Goal: Task Accomplishment & Management: Complete application form

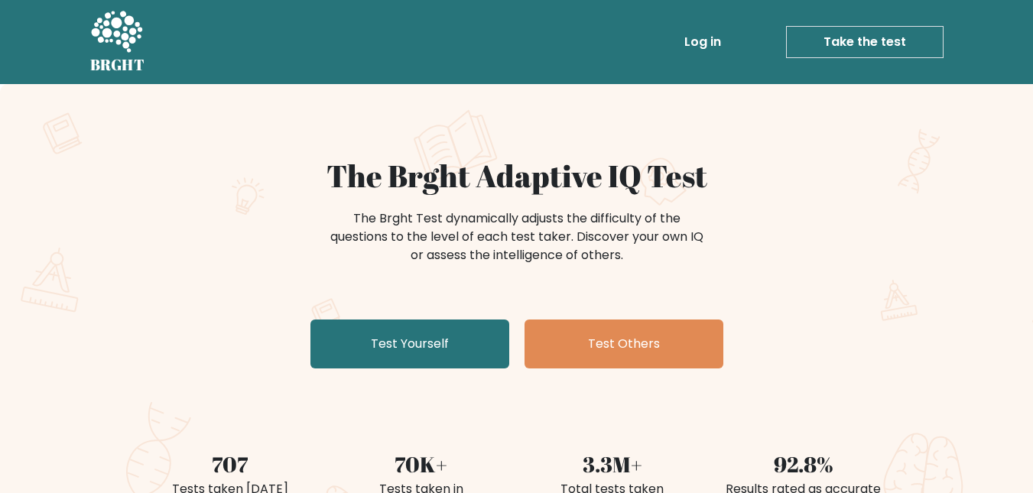
click at [385, 346] on link "Test Yourself" at bounding box center [409, 344] width 199 height 49
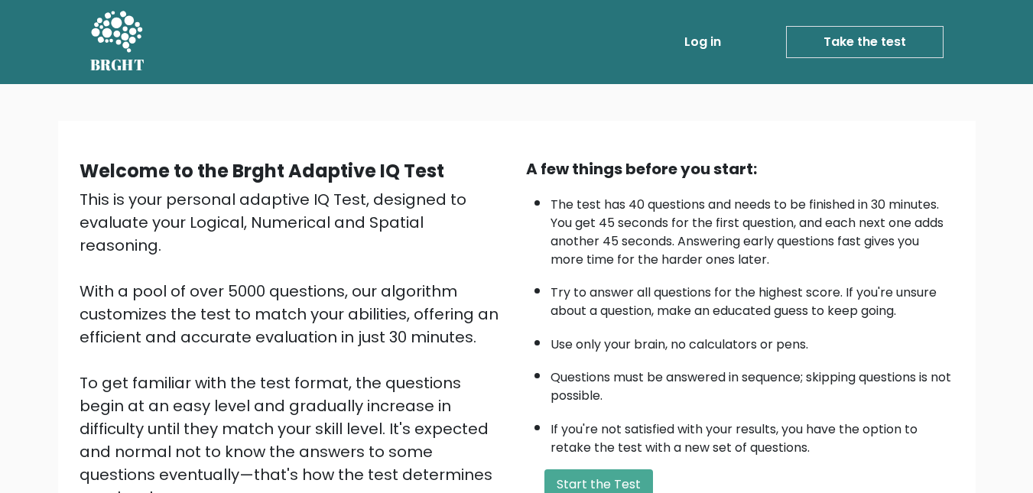
click at [600, 473] on button "Start the Test" at bounding box center [598, 485] width 109 height 31
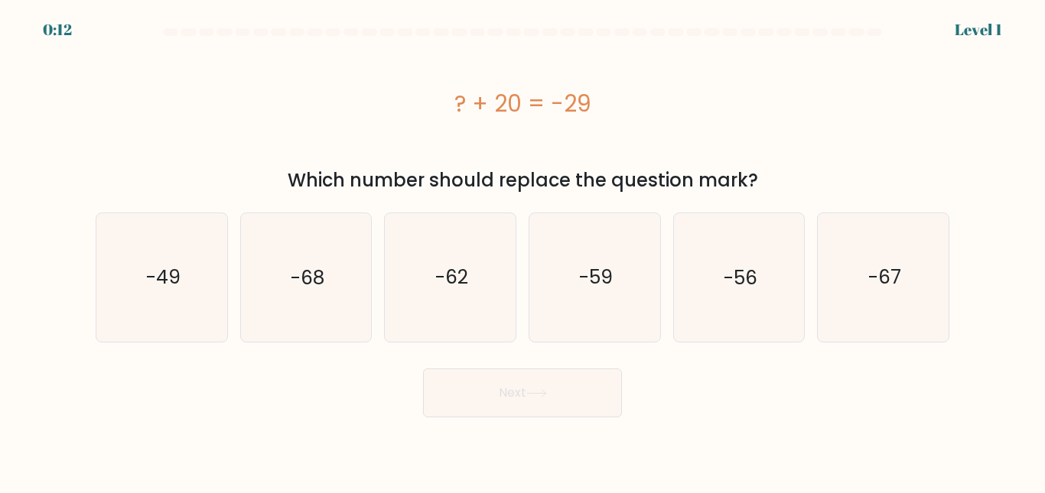
click at [177, 251] on icon "-49" at bounding box center [162, 277] width 128 height 128
click at [522, 251] on input "a. -49" at bounding box center [522, 249] width 1 height 4
radio input "true"
click at [535, 405] on button "Next" at bounding box center [522, 393] width 199 height 49
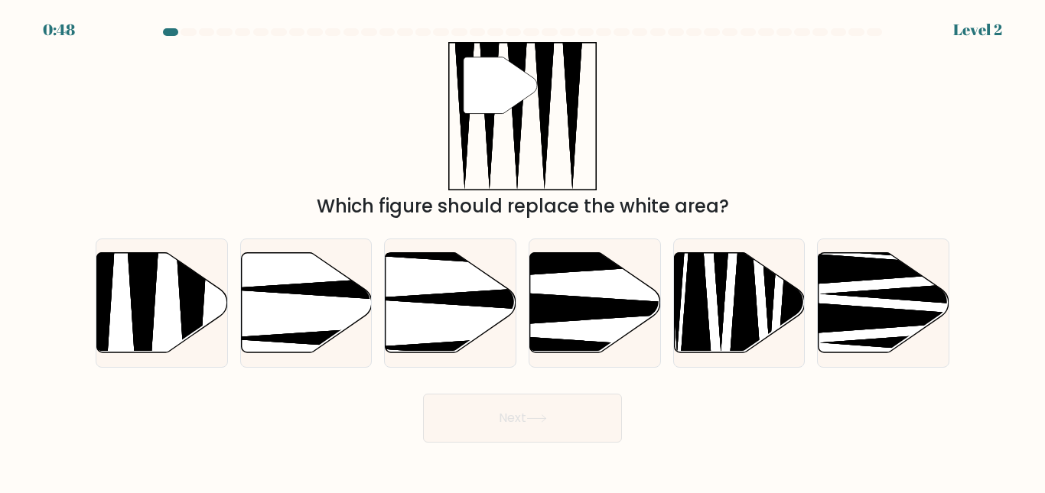
click at [189, 289] on icon at bounding box center [192, 356] width 34 height 259
click at [522, 251] on input "a." at bounding box center [522, 249] width 1 height 4
radio input "true"
click at [458, 427] on button "Next" at bounding box center [522, 418] width 199 height 49
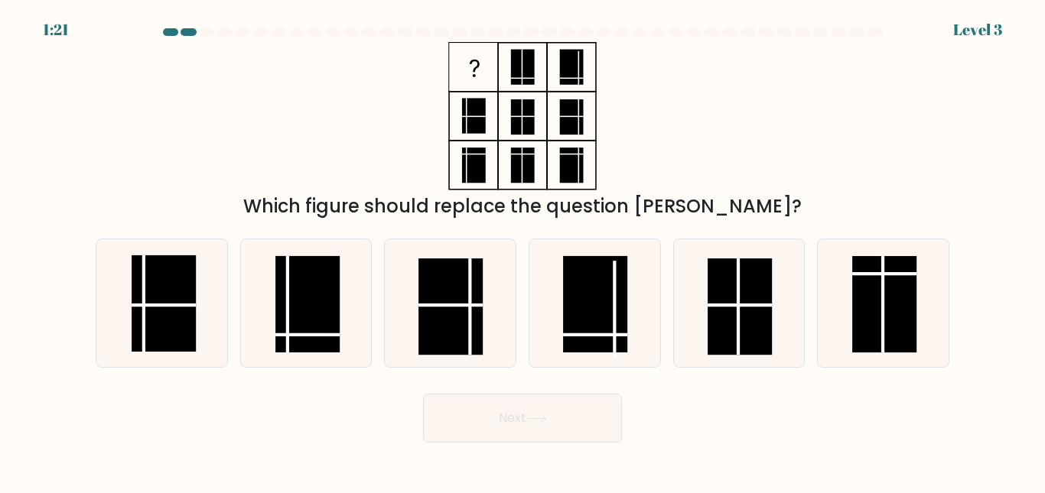
click at [295, 270] on rect at bounding box center [308, 304] width 64 height 96
click at [522, 251] on input "b." at bounding box center [522, 249] width 1 height 4
radio input "true"
click at [496, 424] on button "Next" at bounding box center [522, 418] width 199 height 49
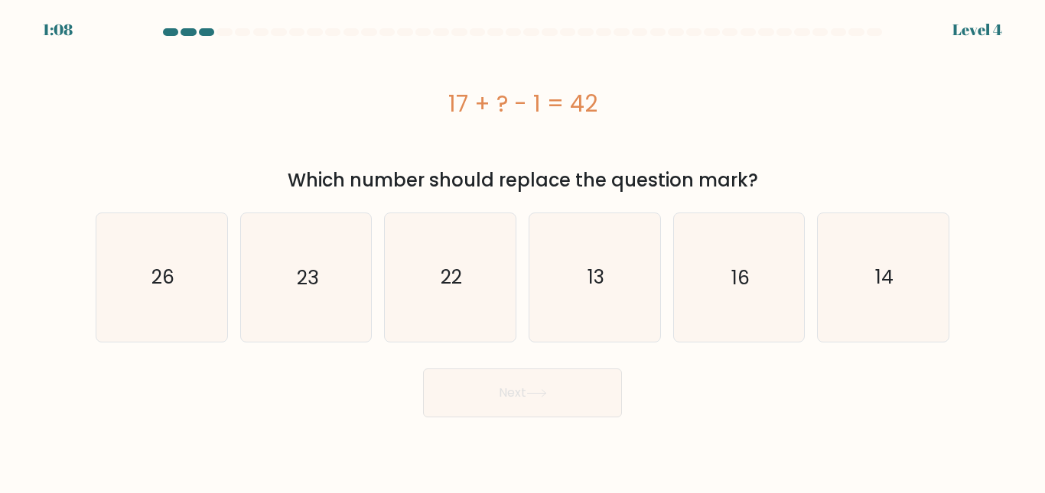
click at [496, 424] on body "1:08 Level 4 a." at bounding box center [522, 246] width 1045 height 493
click at [173, 263] on icon "26" at bounding box center [162, 277] width 128 height 128
click at [522, 251] on input "a. 26" at bounding box center [522, 249] width 1 height 4
radio input "true"
click at [541, 400] on button "Next" at bounding box center [522, 393] width 199 height 49
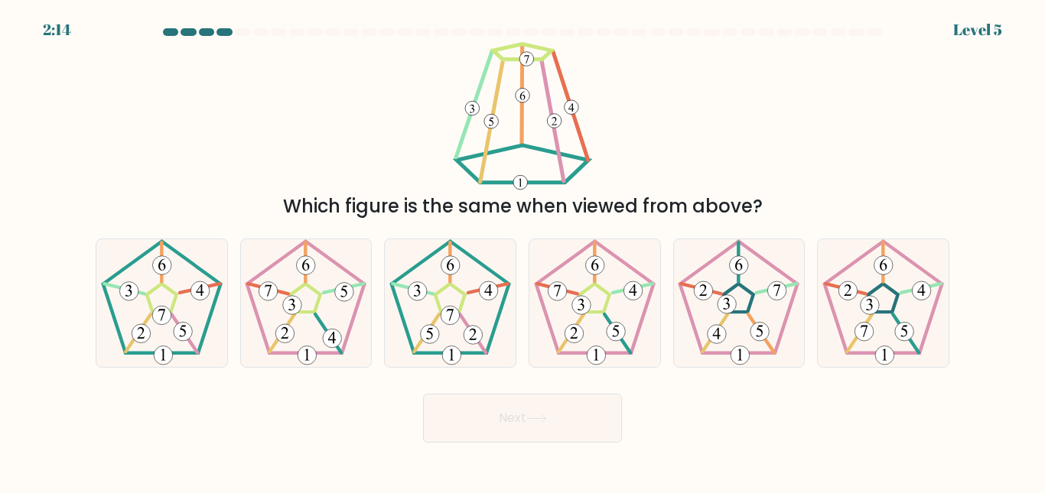
click at [464, 306] on icon at bounding box center [450, 303] width 128 height 128
click at [522, 251] on input "c." at bounding box center [522, 249] width 1 height 4
radio input "true"
click at [504, 417] on button "Next" at bounding box center [522, 418] width 199 height 49
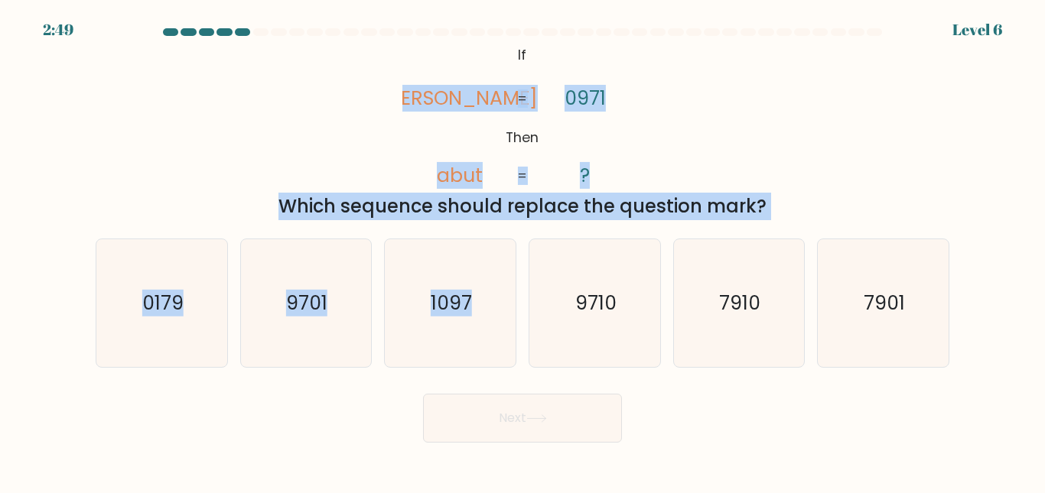
drag, startPoint x: 508, startPoint y: 303, endPoint x: 388, endPoint y: 123, distance: 216.1
click at [388, 123] on form "If ?" at bounding box center [522, 235] width 1045 height 414
click at [388, 123] on div "@import url('https://fonts.googleapis.com/css?family=Abril+Fatface:400,100,100i…" at bounding box center [522, 131] width 872 height 178
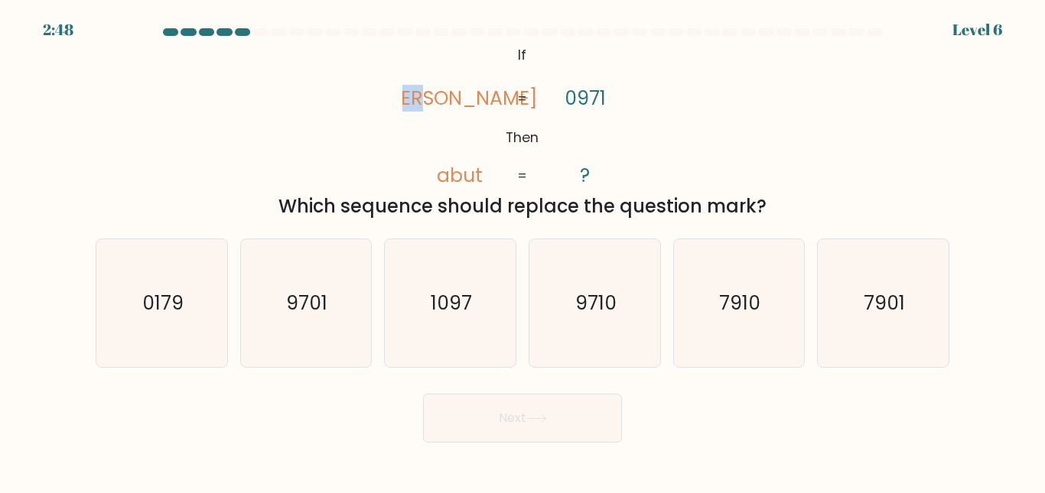
click at [388, 123] on div "@import url('https://fonts.googleapis.com/css?family=Abril+Fatface:400,100,100i…" at bounding box center [522, 131] width 872 height 178
click at [613, 285] on icon "9710" at bounding box center [595, 303] width 128 height 128
click at [523, 251] on input "d. 9710" at bounding box center [522, 249] width 1 height 4
radio input "true"
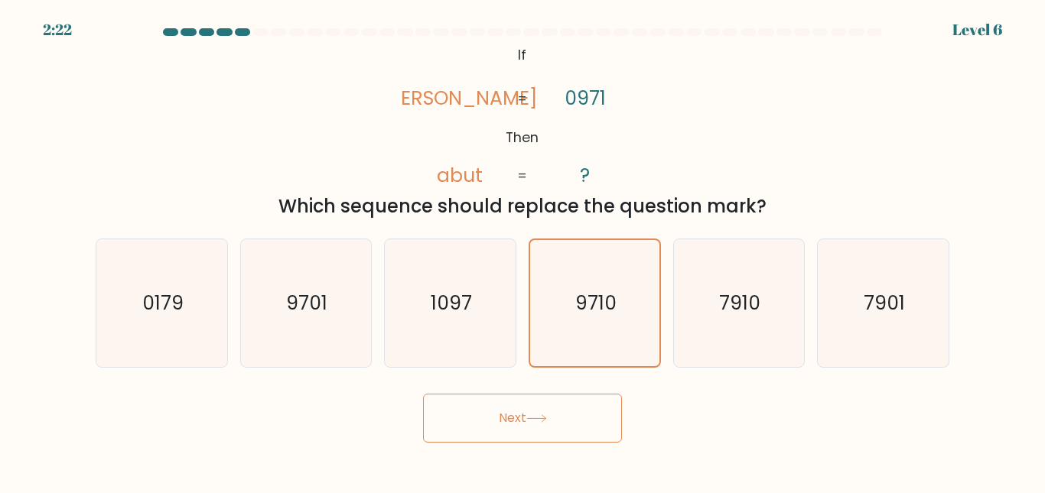
click at [516, 408] on button "Next" at bounding box center [522, 418] width 199 height 49
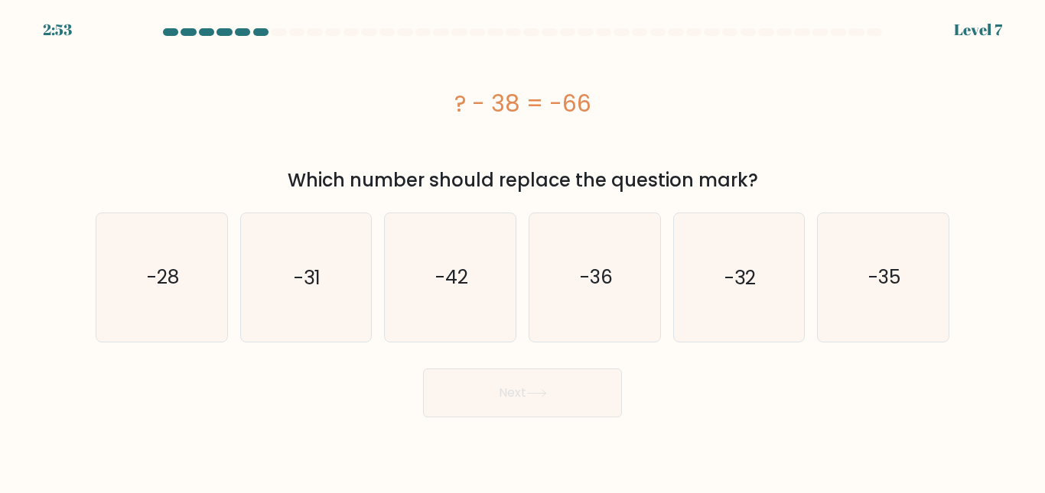
click at [193, 277] on icon "-28" at bounding box center [162, 277] width 128 height 128
click at [522, 251] on input "a. -28" at bounding box center [522, 249] width 1 height 4
radio input "true"
click at [538, 383] on button "Next" at bounding box center [522, 393] width 199 height 49
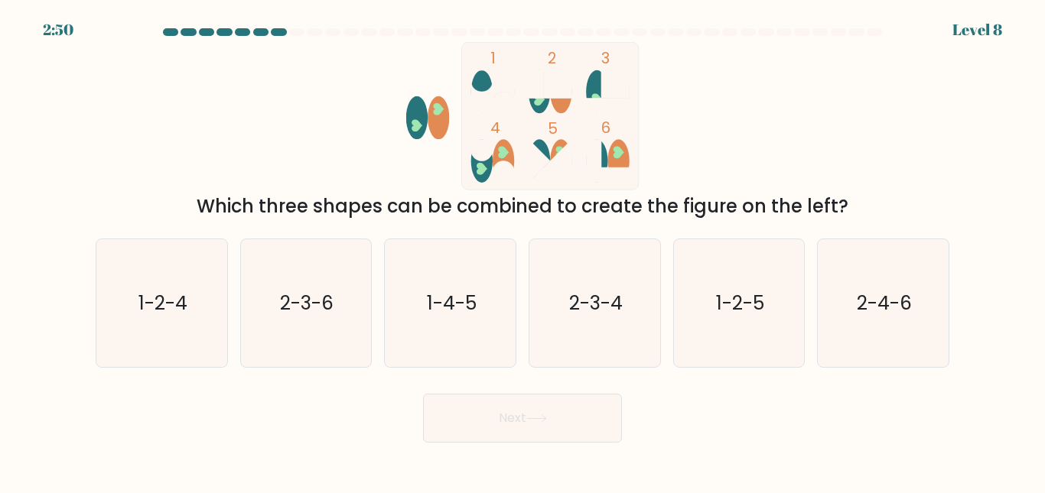
click at [348, 290] on icon "2-3-6" at bounding box center [306, 303] width 128 height 128
click at [522, 251] on input "b. 2-3-6" at bounding box center [522, 249] width 1 height 4
radio input "true"
click at [495, 421] on button "Next" at bounding box center [522, 418] width 199 height 49
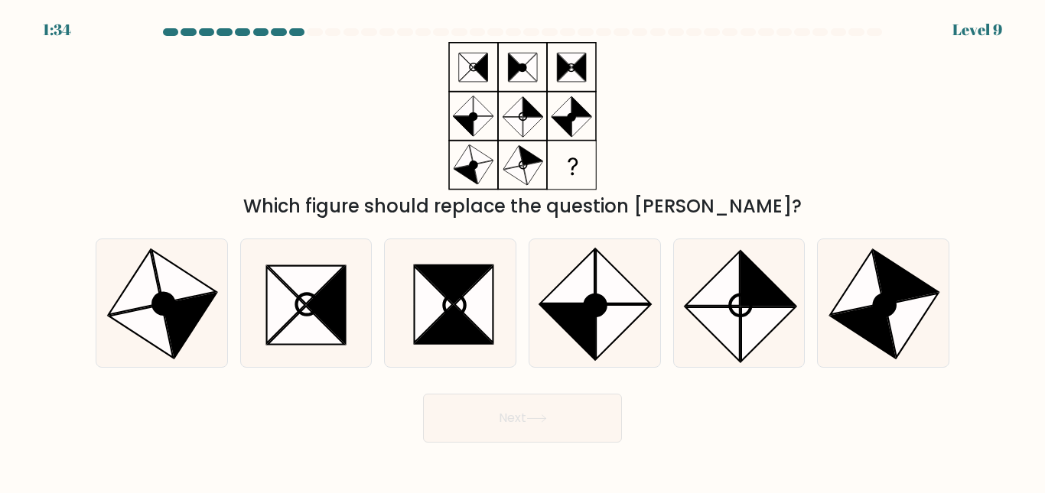
click at [856, 298] on icon at bounding box center [856, 282] width 53 height 64
click at [523, 251] on input "f." at bounding box center [522, 249] width 1 height 4
radio input "true"
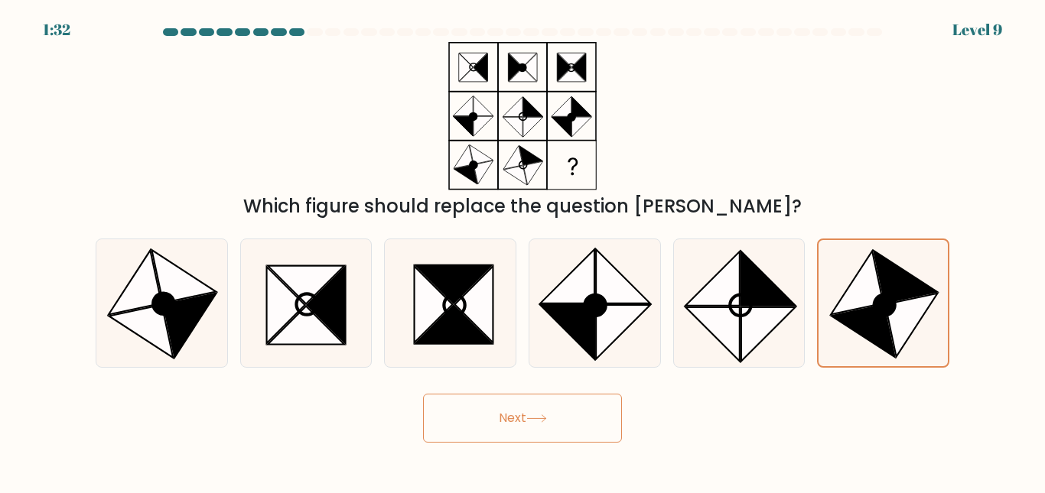
click at [509, 422] on button "Next" at bounding box center [522, 418] width 199 height 49
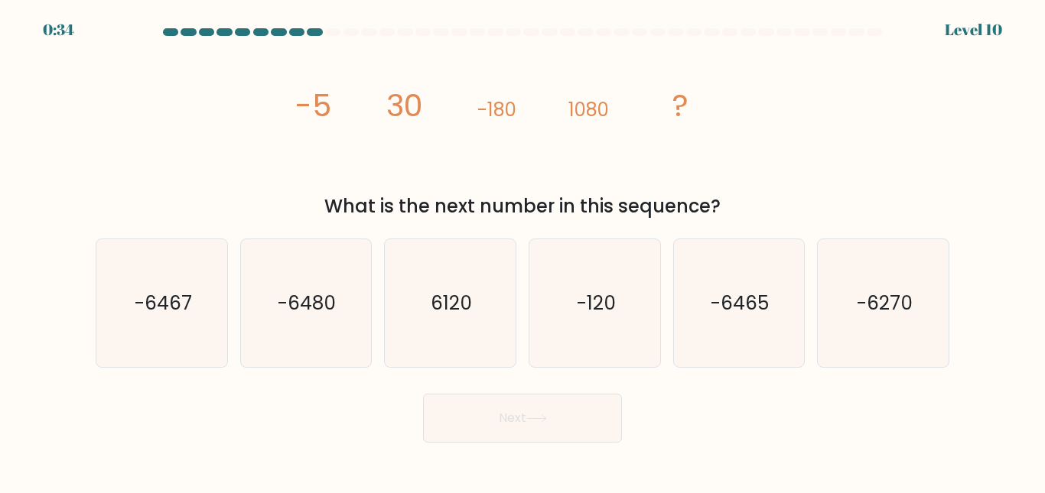
click at [329, 301] on text "-6480" at bounding box center [307, 303] width 58 height 27
click at [522, 251] on input "b. -6480" at bounding box center [522, 249] width 1 height 4
radio input "true"
click at [513, 424] on button "Next" at bounding box center [522, 418] width 199 height 49
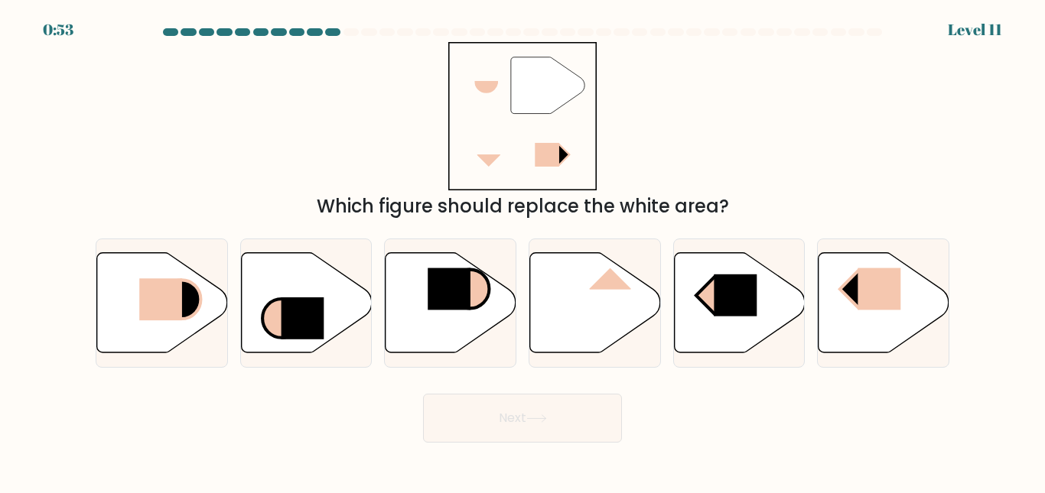
click at [172, 275] on icon at bounding box center [162, 302] width 131 height 100
click at [522, 251] on input "a." at bounding box center [522, 249] width 1 height 4
radio input "true"
click at [521, 439] on button "Next" at bounding box center [522, 418] width 199 height 49
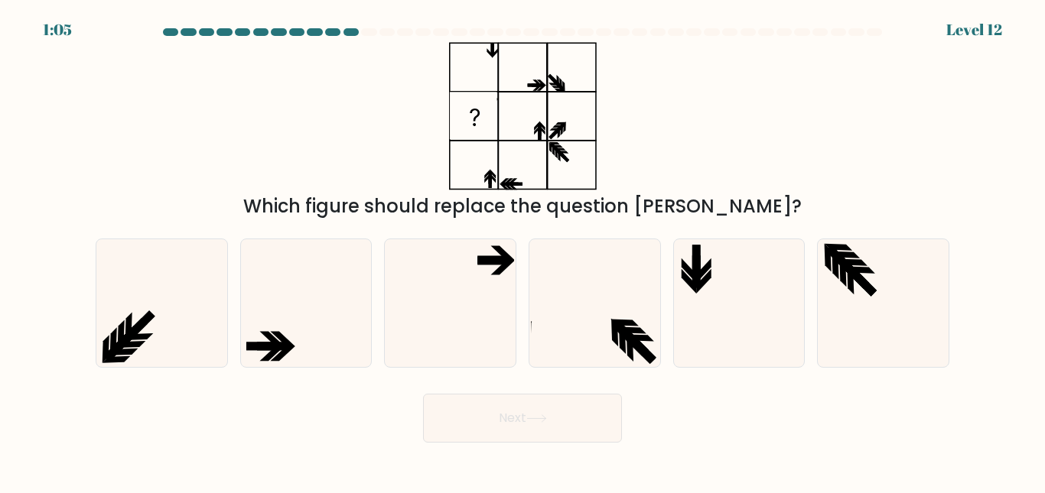
click at [707, 269] on icon at bounding box center [704, 270] width 15 height 24
click at [523, 251] on input "e." at bounding box center [522, 249] width 1 height 4
radio input "true"
click at [556, 409] on button "Next" at bounding box center [522, 418] width 199 height 49
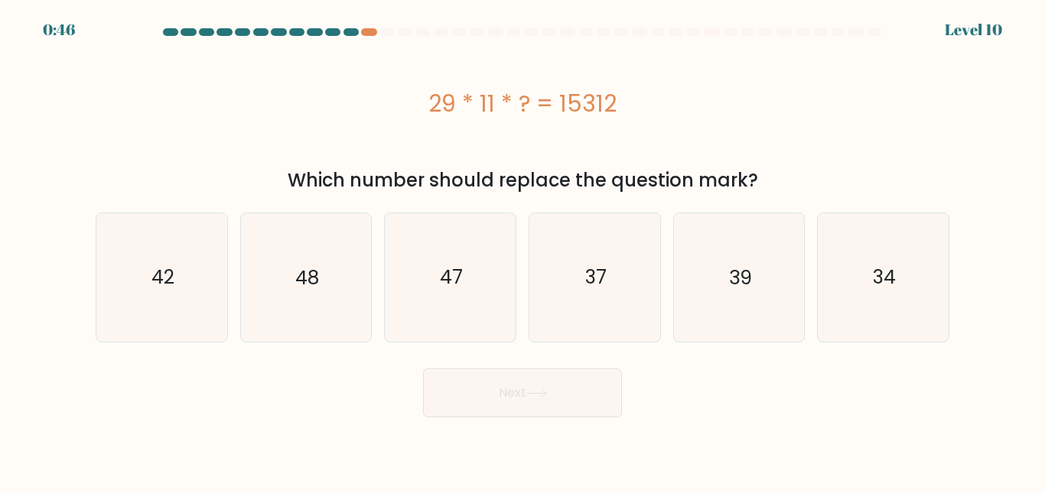
click at [314, 279] on text "48" at bounding box center [307, 277] width 24 height 27
click at [522, 251] on input "b. 48" at bounding box center [522, 249] width 1 height 4
radio input "true"
click at [503, 410] on button "Next" at bounding box center [522, 393] width 199 height 49
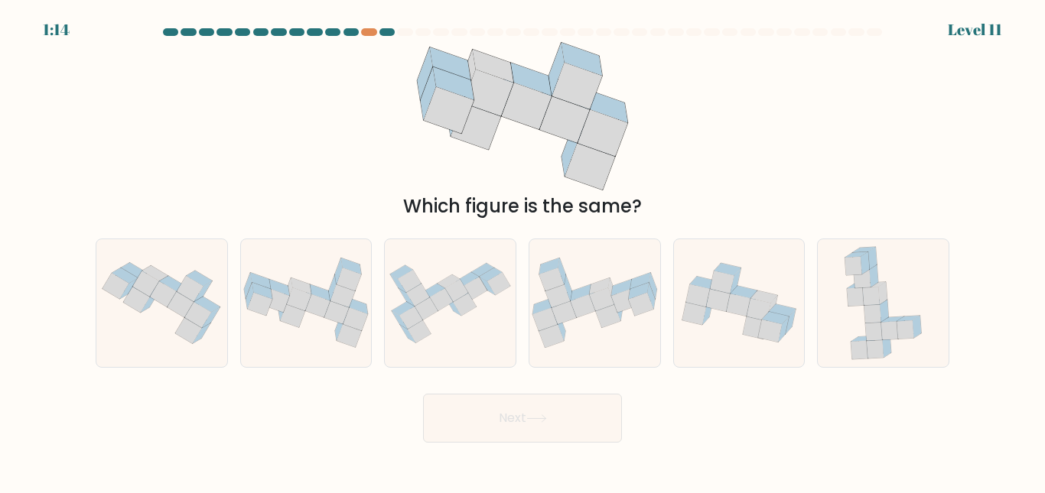
click at [88, 277] on div "a. b. c." at bounding box center [522, 296] width 872 height 141
click at [132, 283] on icon at bounding box center [129, 288] width 18 height 21
click at [522, 251] on input "a." at bounding box center [522, 249] width 1 height 4
radio input "true"
click at [522, 420] on button "Next" at bounding box center [522, 418] width 199 height 49
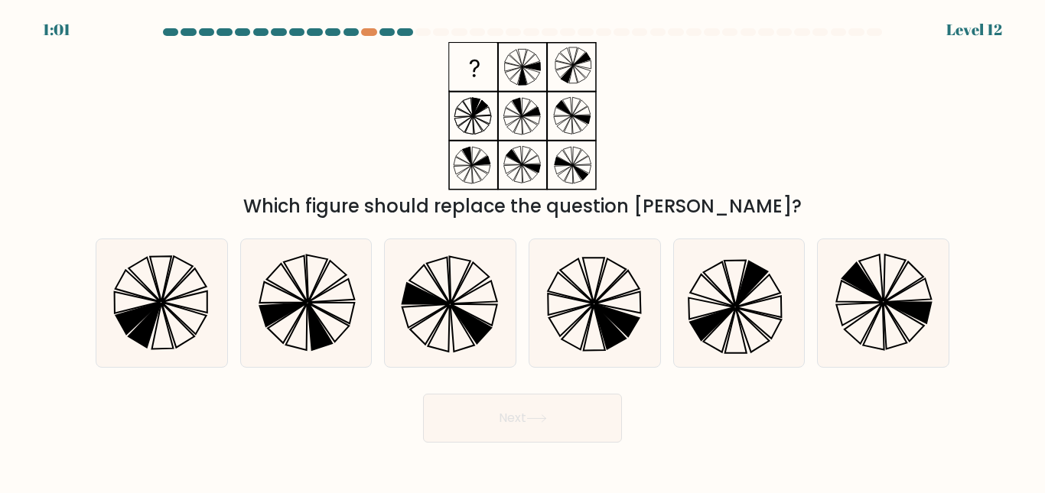
click at [163, 295] on icon at bounding box center [177, 278] width 31 height 45
click at [522, 251] on input "a." at bounding box center [522, 249] width 1 height 4
radio input "true"
click at [497, 409] on button "Next" at bounding box center [522, 418] width 199 height 49
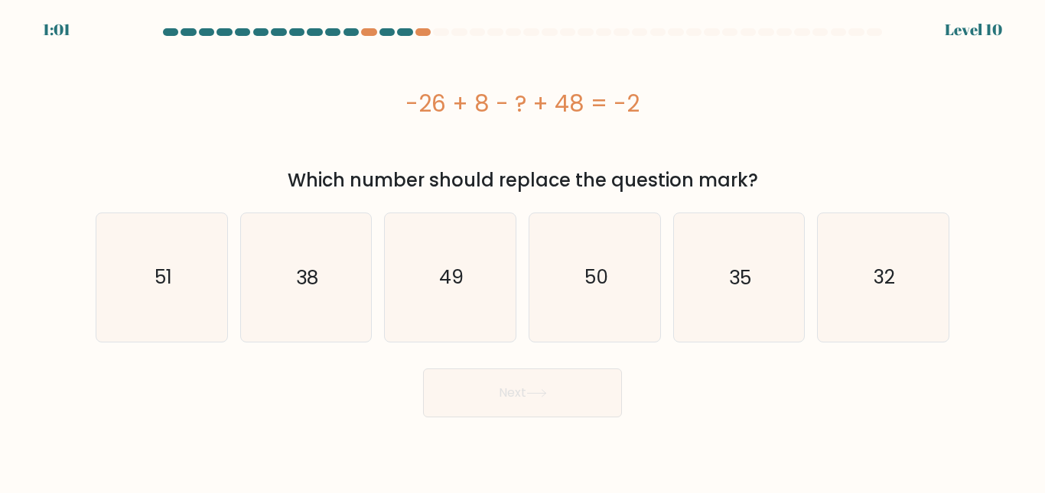
click at [896, 288] on icon "32" at bounding box center [883, 277] width 128 height 128
click at [523, 251] on input "f. 32" at bounding box center [522, 249] width 1 height 4
radio input "true"
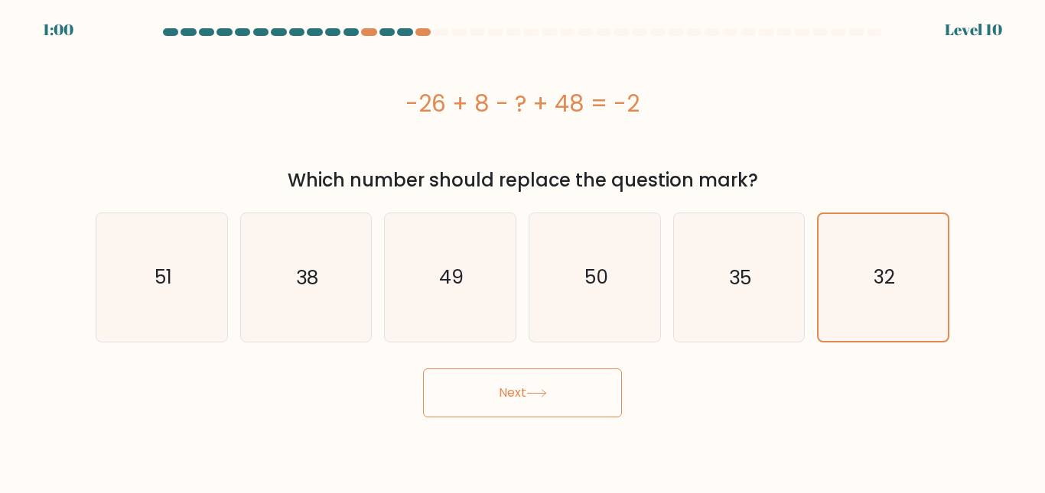
click at [499, 405] on button "Next" at bounding box center [522, 393] width 199 height 49
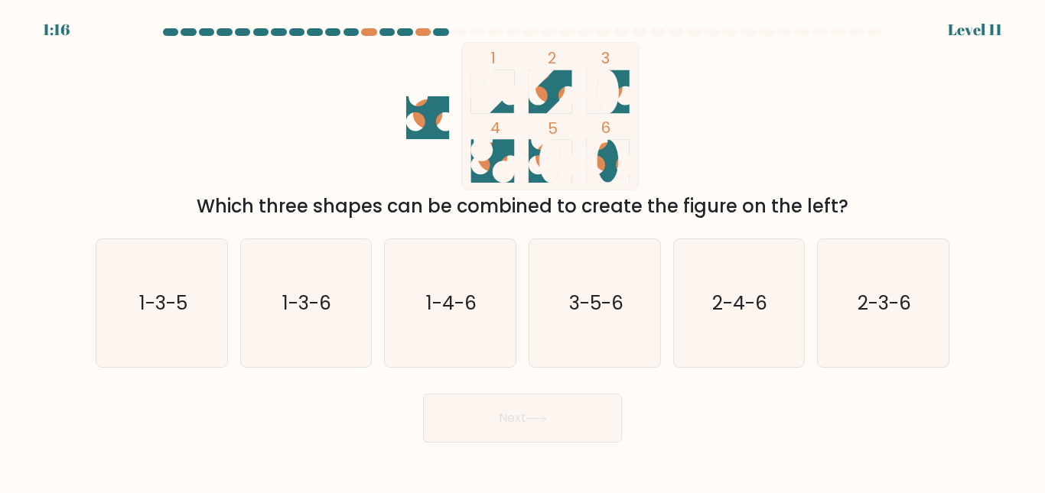
click at [582, 340] on icon "3-5-6" at bounding box center [595, 303] width 128 height 128
click at [523, 251] on input "d. 3-5-6" at bounding box center [522, 249] width 1 height 4
radio input "true"
click at [505, 429] on button "Next" at bounding box center [522, 418] width 199 height 49
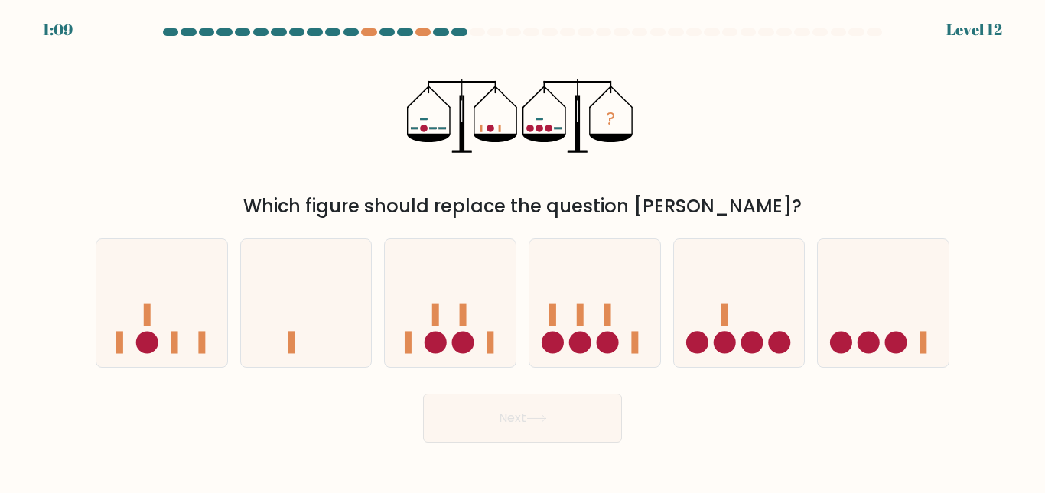
click at [597, 315] on icon at bounding box center [594, 303] width 131 height 108
click at [523, 251] on input "d." at bounding box center [522, 249] width 1 height 4
radio input "true"
click at [530, 407] on button "Next" at bounding box center [522, 418] width 199 height 49
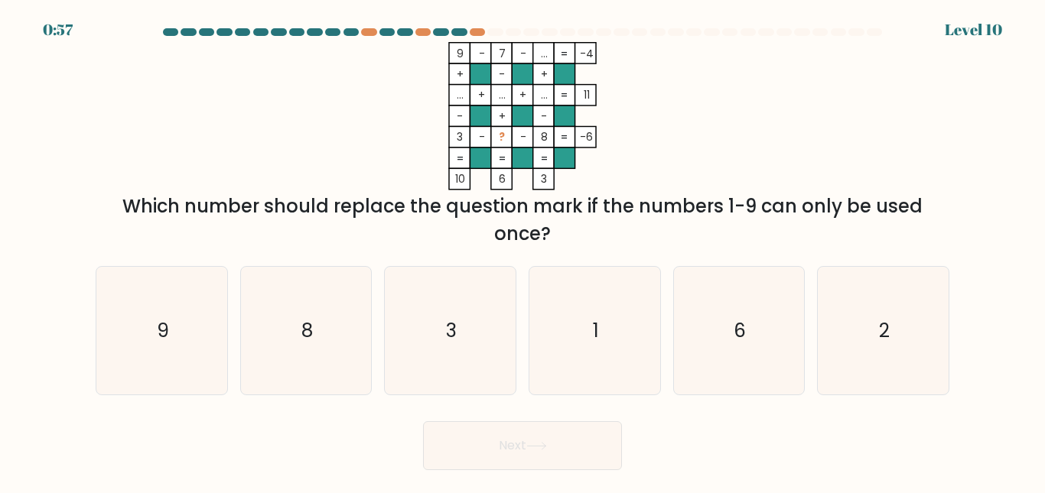
click at [603, 297] on icon "1" at bounding box center [595, 331] width 128 height 128
click at [523, 251] on input "d. 1" at bounding box center [522, 249] width 1 height 4
radio input "true"
click at [550, 433] on button "Next" at bounding box center [522, 445] width 199 height 49
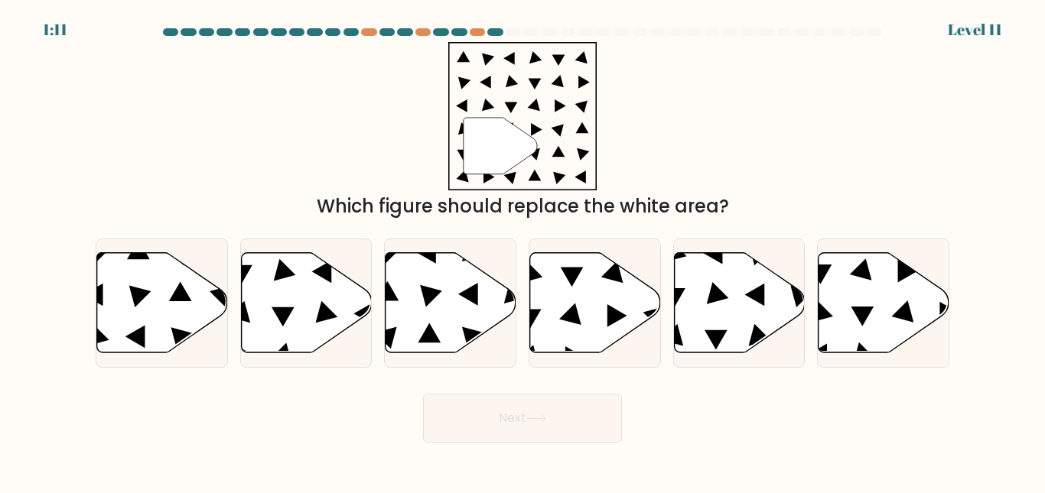
click at [597, 291] on icon at bounding box center [595, 302] width 131 height 100
click at [523, 251] on input "d." at bounding box center [522, 249] width 1 height 4
radio input "true"
click at [561, 403] on button "Next" at bounding box center [522, 418] width 199 height 49
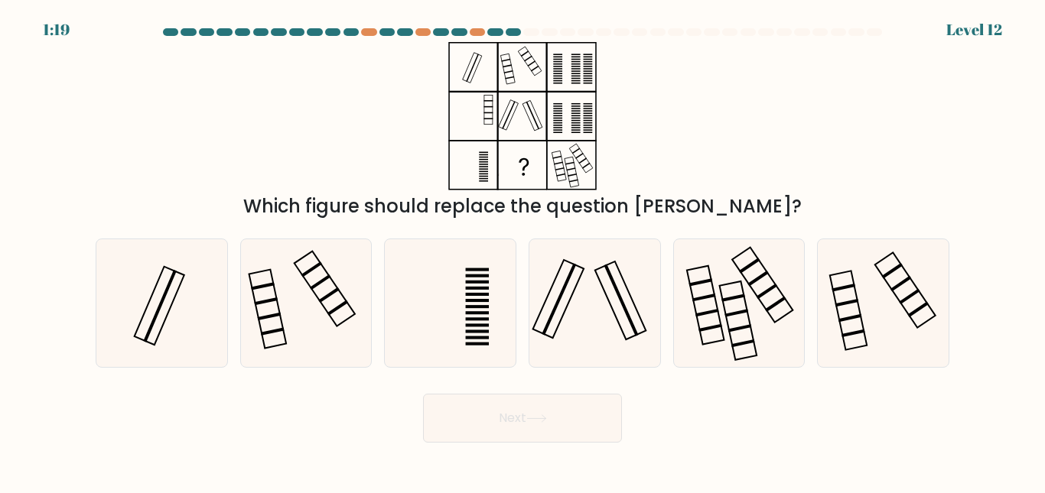
click at [573, 275] on icon at bounding box center [595, 303] width 128 height 128
click at [523, 251] on input "d." at bounding box center [522, 249] width 1 height 4
radio input "true"
click at [557, 408] on button "Next" at bounding box center [522, 418] width 199 height 49
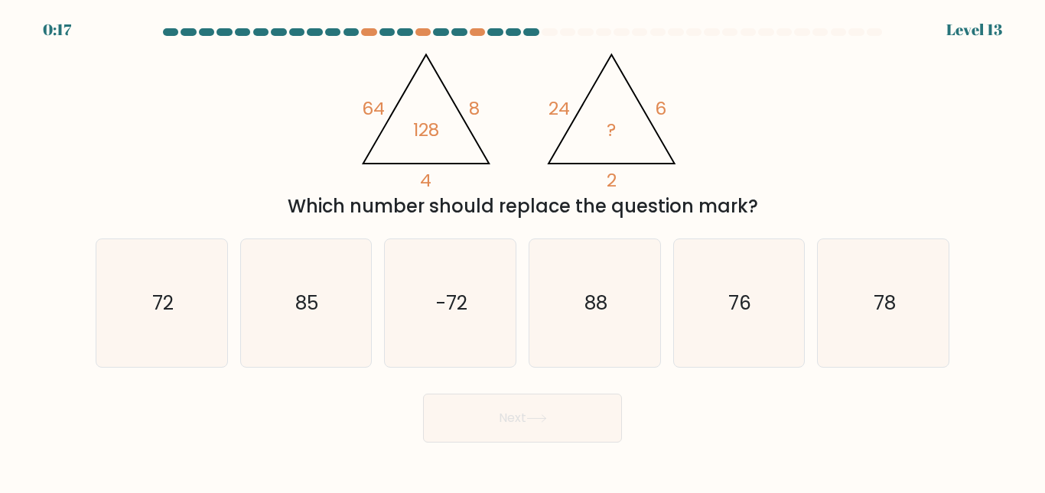
click at [596, 304] on text "88" at bounding box center [595, 303] width 23 height 27
click at [523, 251] on input "d. 88" at bounding box center [522, 249] width 1 height 4
radio input "true"
click at [533, 430] on button "Next" at bounding box center [522, 418] width 199 height 49
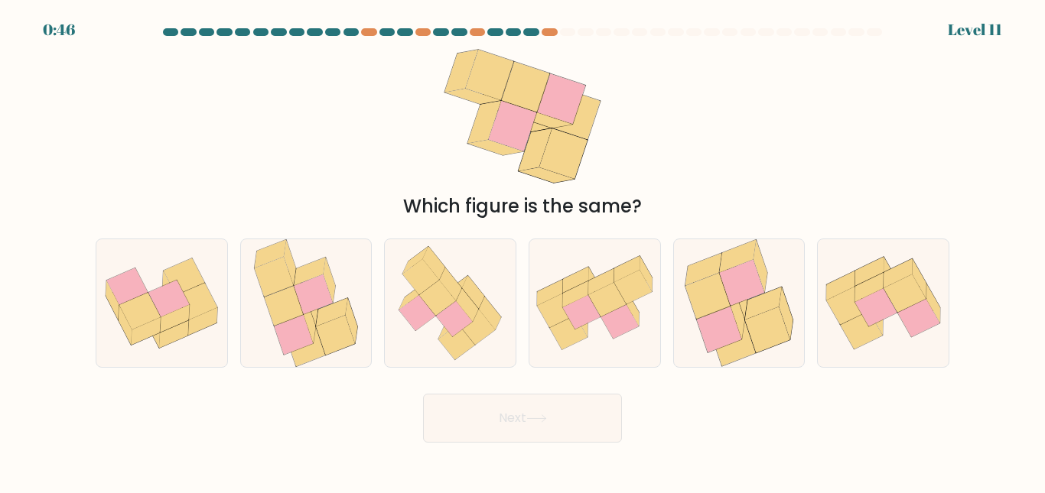
click at [469, 301] on icon at bounding box center [468, 304] width 22 height 33
click at [522, 251] on input "c." at bounding box center [522, 249] width 1 height 4
radio input "true"
click at [496, 405] on button "Next" at bounding box center [522, 418] width 199 height 49
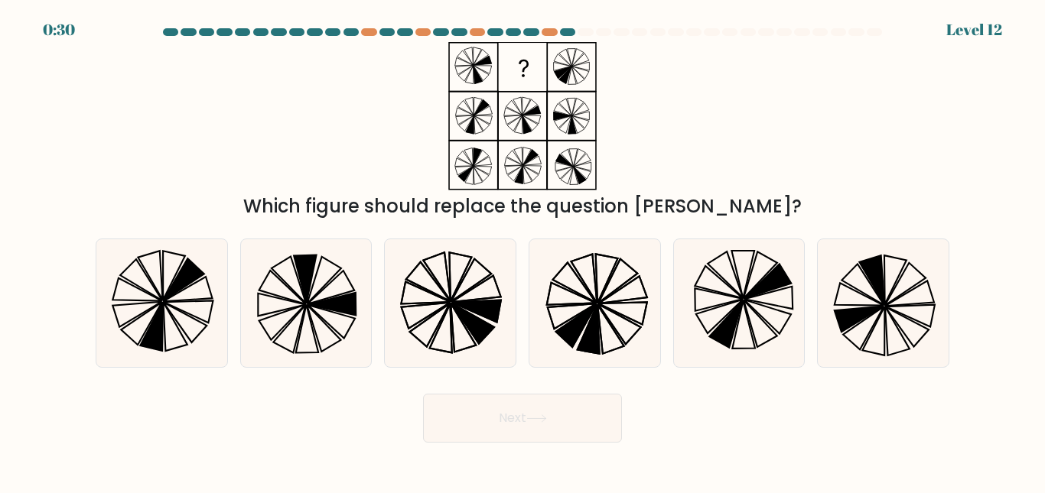
click at [201, 283] on icon at bounding box center [162, 303] width 128 height 128
click at [522, 251] on input "a." at bounding box center [522, 249] width 1 height 4
radio input "true"
click at [463, 426] on button "Next" at bounding box center [522, 418] width 199 height 49
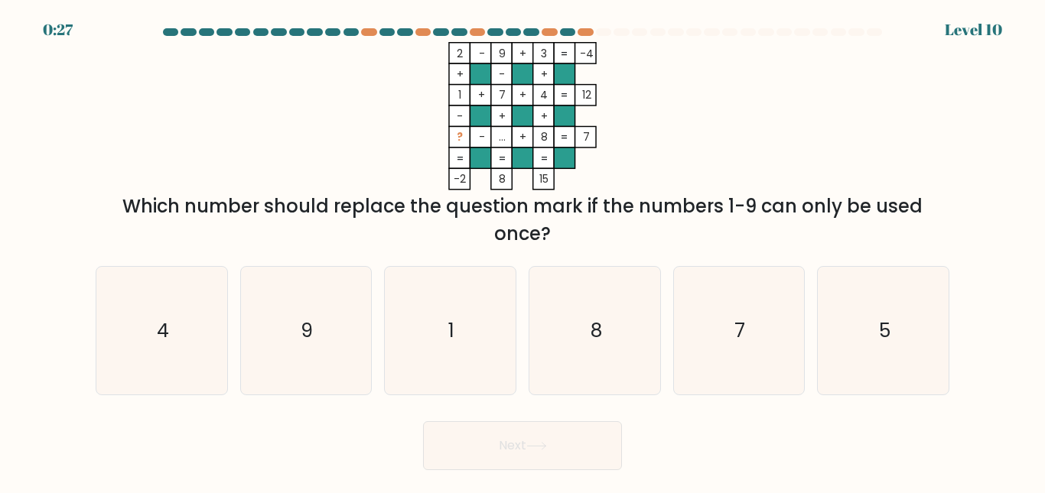
click at [582, 316] on icon "8" at bounding box center [595, 331] width 128 height 128
click at [523, 251] on input "d. 8" at bounding box center [522, 249] width 1 height 4
radio input "true"
click at [515, 444] on button "Next" at bounding box center [522, 445] width 199 height 49
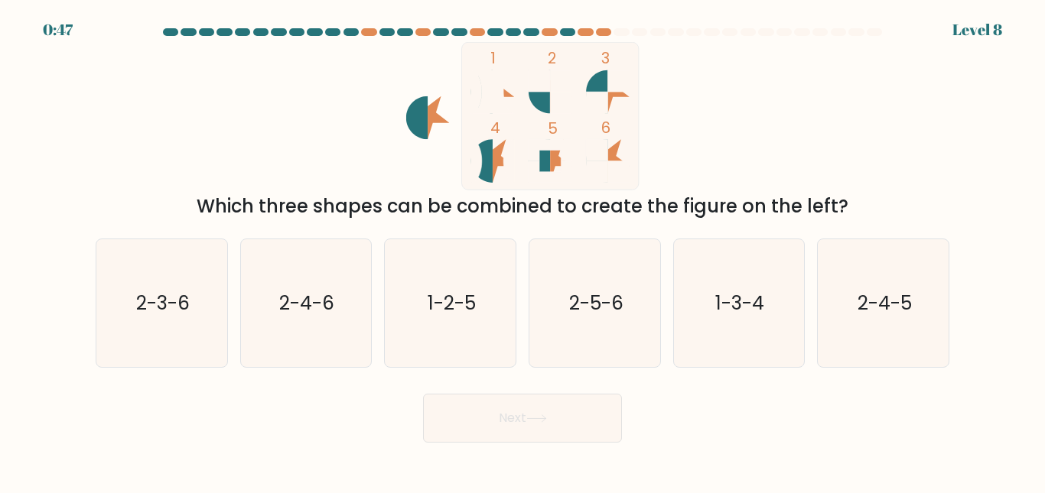
click at [177, 306] on text "2-3-6" at bounding box center [163, 303] width 54 height 27
click at [522, 251] on input "a. 2-3-6" at bounding box center [522, 249] width 1 height 4
radio input "true"
click at [522, 414] on button "Next" at bounding box center [522, 418] width 199 height 49
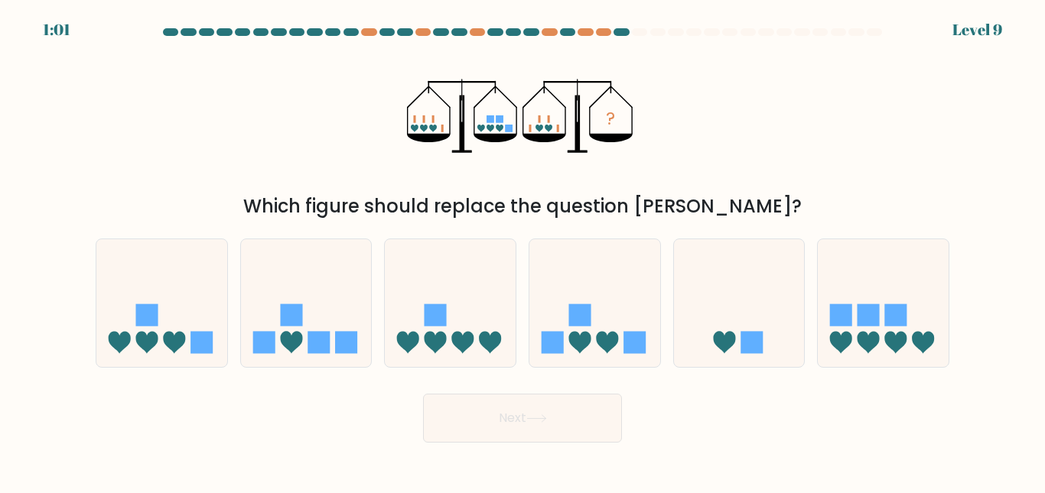
click at [567, 338] on icon at bounding box center [594, 303] width 131 height 108
click at [523, 251] on input "d." at bounding box center [522, 249] width 1 height 4
radio input "true"
click at [547, 415] on icon at bounding box center [536, 418] width 21 height 8
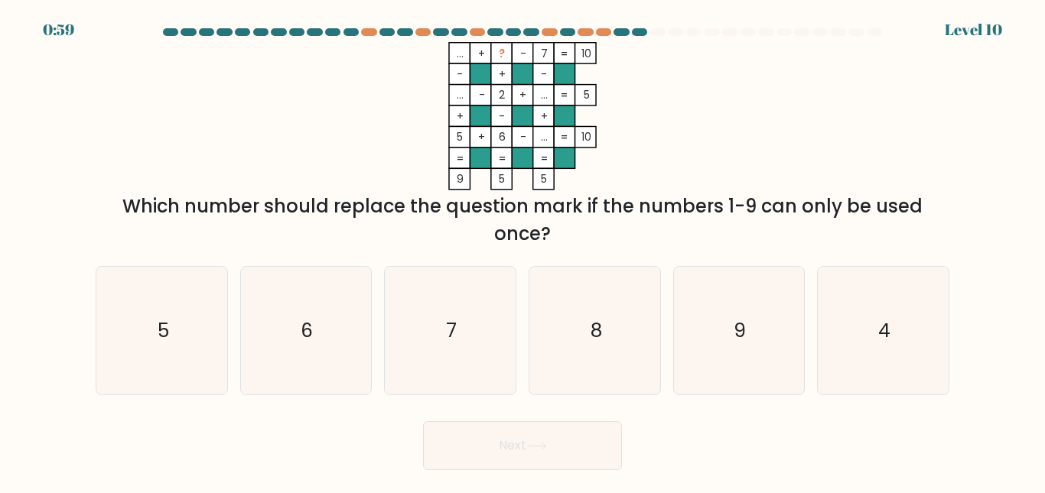
click at [336, 331] on icon "6" at bounding box center [306, 331] width 128 height 128
click at [522, 251] on input "b. 6" at bounding box center [522, 249] width 1 height 4
radio input "true"
click at [473, 442] on button "Next" at bounding box center [522, 445] width 199 height 49
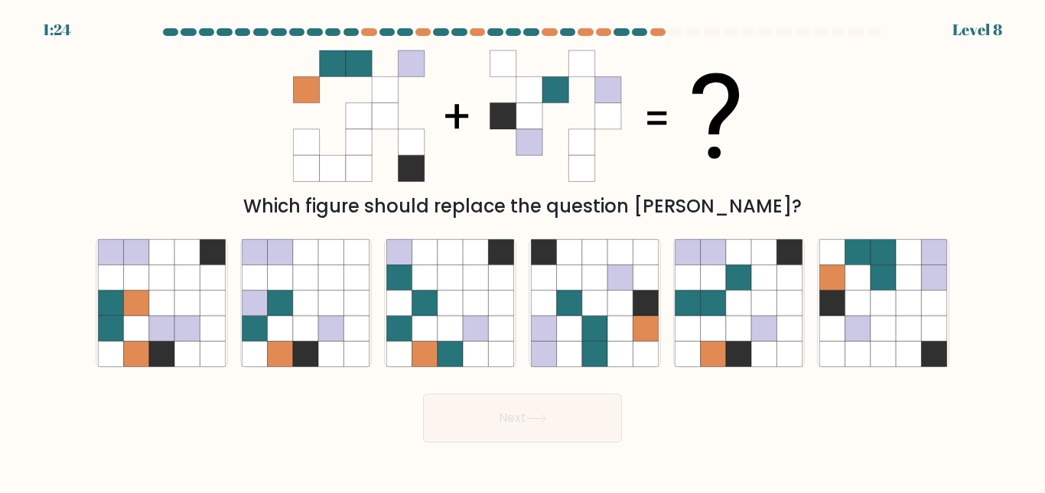
click at [916, 316] on icon at bounding box center [907, 328] width 25 height 25
click at [523, 251] on input "f." at bounding box center [522, 249] width 1 height 4
radio input "true"
click at [583, 414] on button "Next" at bounding box center [522, 418] width 199 height 49
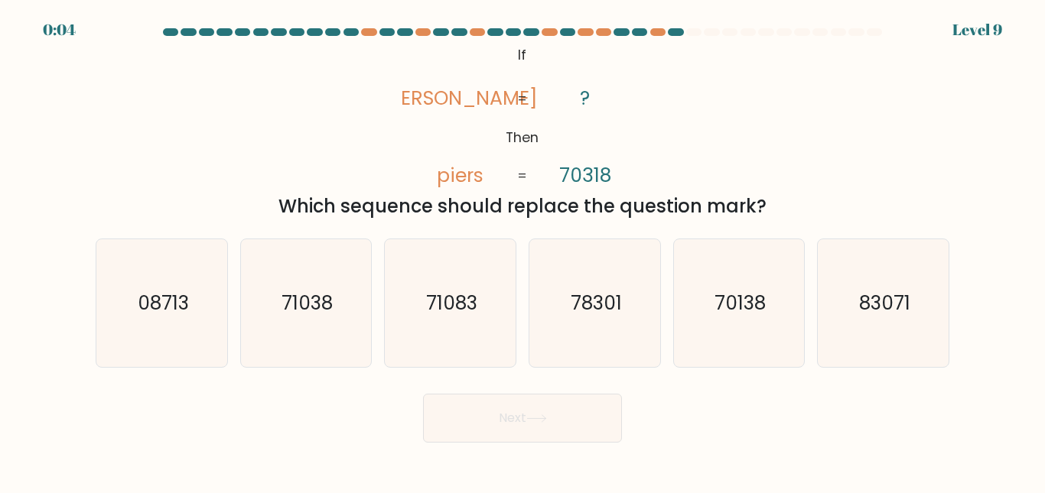
click at [317, 282] on icon "71038" at bounding box center [306, 303] width 128 height 128
click at [522, 251] on input "b. 71038" at bounding box center [522, 249] width 1 height 4
radio input "true"
click at [470, 417] on button "Next" at bounding box center [522, 418] width 199 height 49
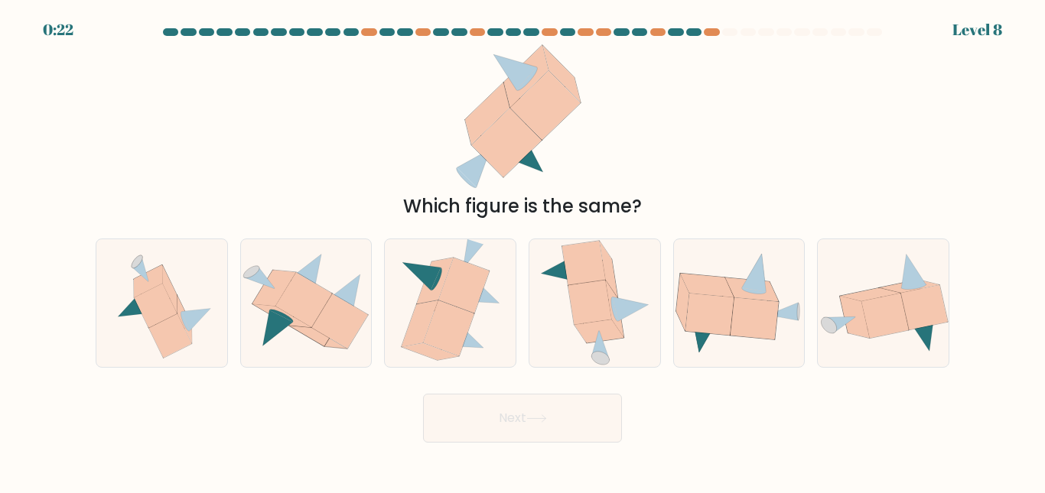
click at [203, 290] on icon at bounding box center [161, 303] width 119 height 128
click at [522, 251] on input "a." at bounding box center [522, 249] width 1 height 4
radio input "true"
click at [520, 412] on button "Next" at bounding box center [522, 418] width 199 height 49
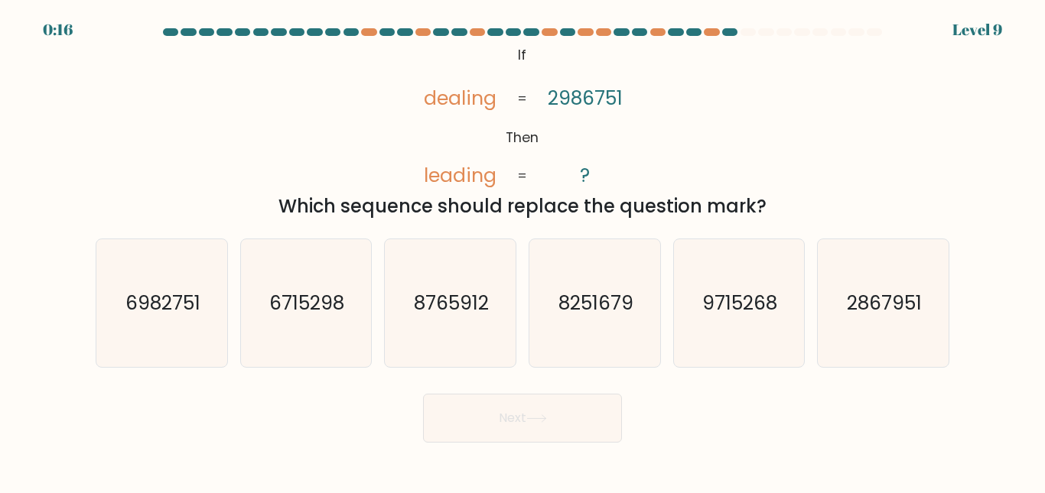
click at [170, 304] on text "6982751" at bounding box center [162, 303] width 75 height 27
click at [522, 251] on input "a. 6982751" at bounding box center [522, 249] width 1 height 4
radio input "true"
click at [490, 412] on button "Next" at bounding box center [522, 418] width 199 height 49
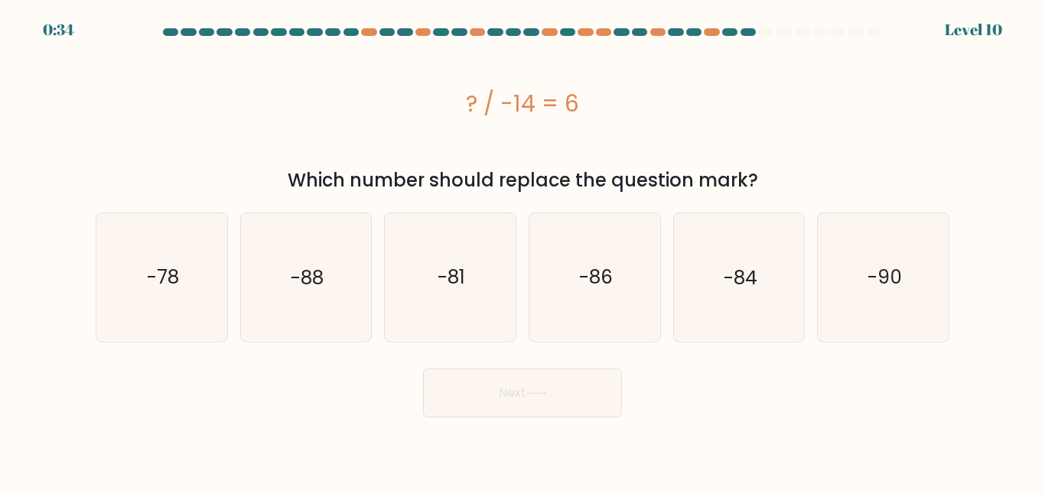
click at [754, 276] on text "-84" at bounding box center [740, 277] width 34 height 27
click at [523, 251] on input "e. -84" at bounding box center [522, 249] width 1 height 4
radio input "true"
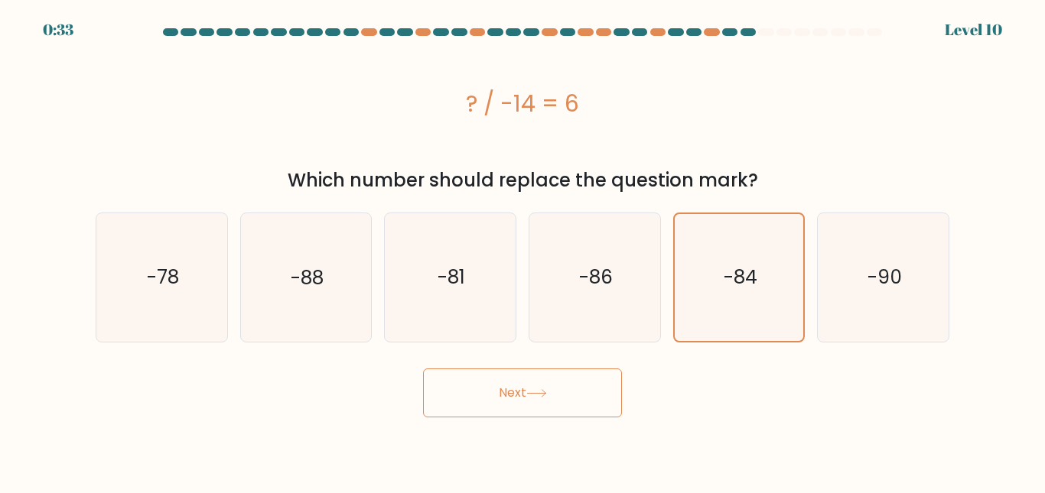
click at [550, 382] on button "Next" at bounding box center [522, 393] width 199 height 49
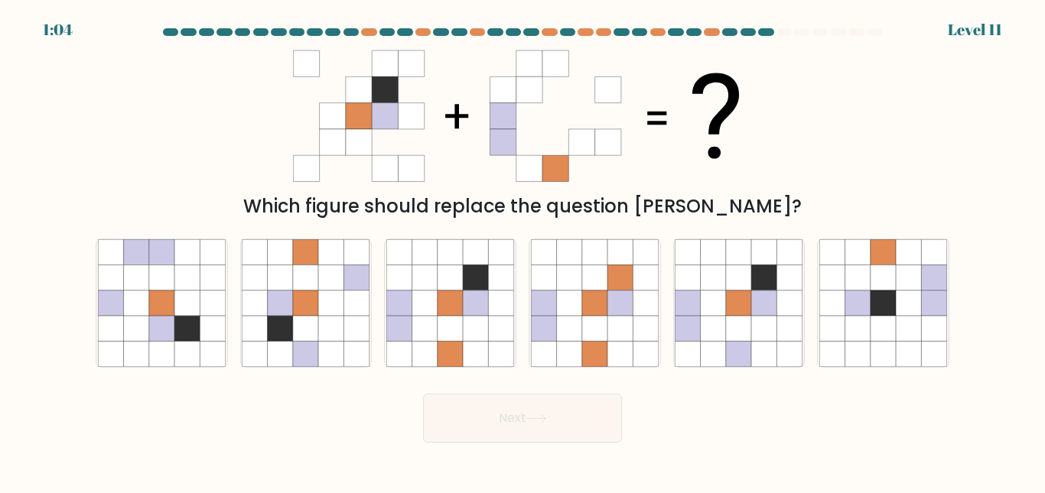
click at [482, 293] on icon at bounding box center [475, 303] width 25 height 25
click at [522, 251] on input "c." at bounding box center [522, 249] width 1 height 4
radio input "true"
click at [515, 435] on button "Next" at bounding box center [522, 418] width 199 height 49
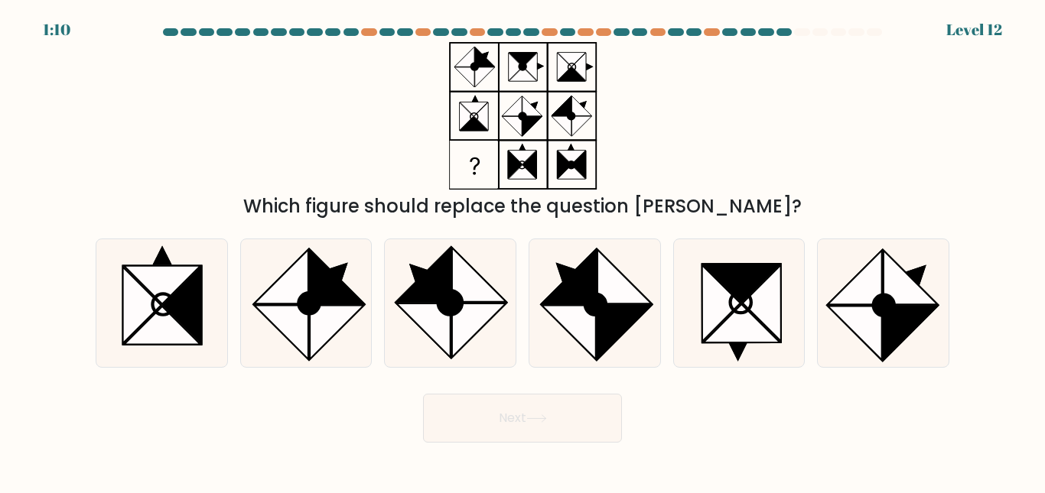
click at [576, 288] on icon at bounding box center [568, 276] width 54 height 54
click at [523, 251] on input "d." at bounding box center [522, 249] width 1 height 4
radio input "true"
click at [531, 430] on button "Next" at bounding box center [522, 418] width 199 height 49
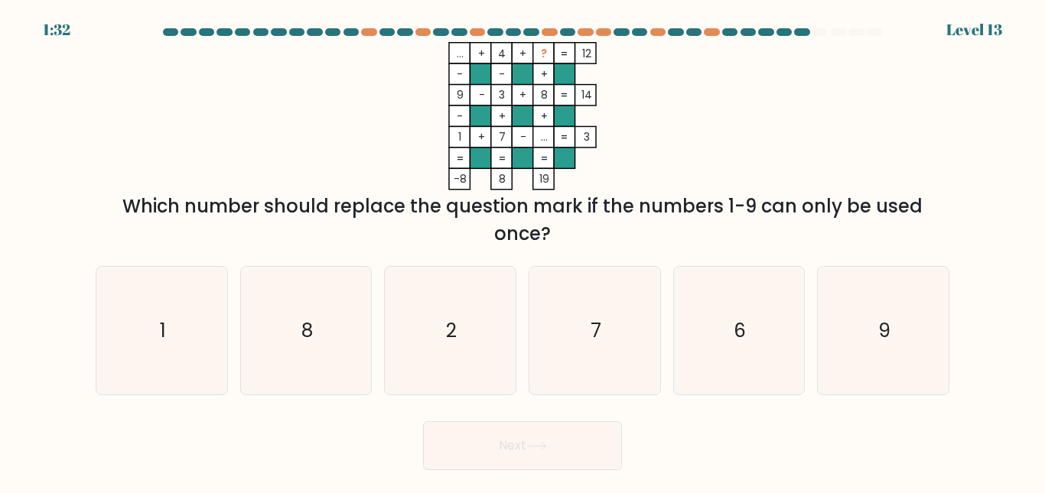
click at [132, 316] on icon "1" at bounding box center [162, 331] width 128 height 128
click at [522, 251] on input "a. 1" at bounding box center [522, 249] width 1 height 4
radio input "true"
click at [539, 437] on button "Next" at bounding box center [522, 445] width 199 height 49
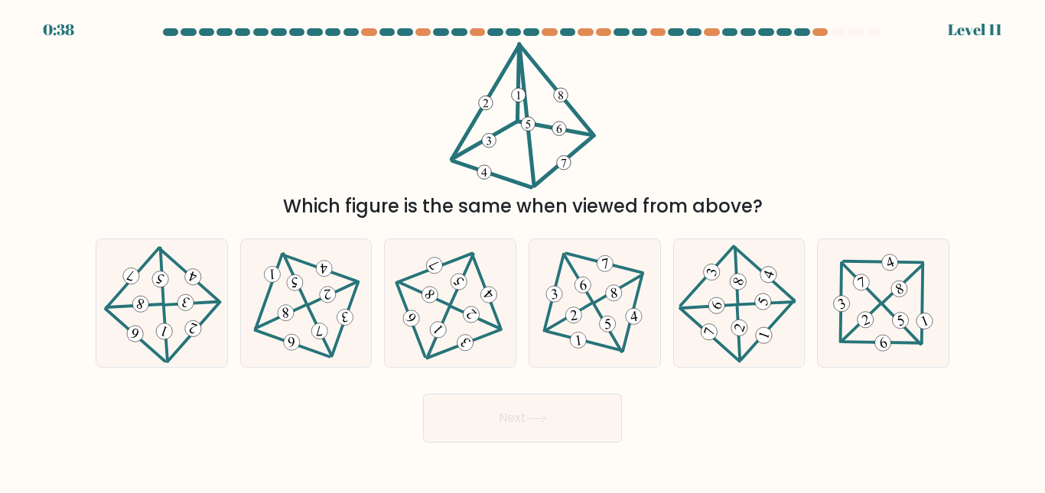
click at [190, 281] on 827 at bounding box center [193, 277] width 21 height 21
click at [522, 251] on input "a." at bounding box center [522, 249] width 1 height 4
radio input "true"
click at [466, 421] on button "Next" at bounding box center [522, 418] width 199 height 49
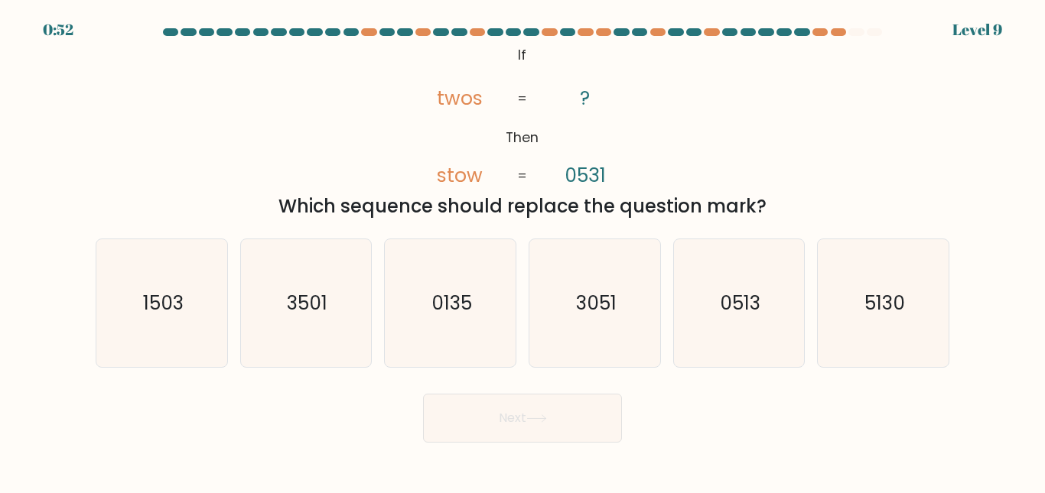
click at [866, 301] on text "5130" at bounding box center [884, 303] width 41 height 27
click at [523, 251] on input "f. 5130" at bounding box center [522, 249] width 1 height 4
radio input "true"
click at [563, 411] on button "Next" at bounding box center [522, 418] width 199 height 49
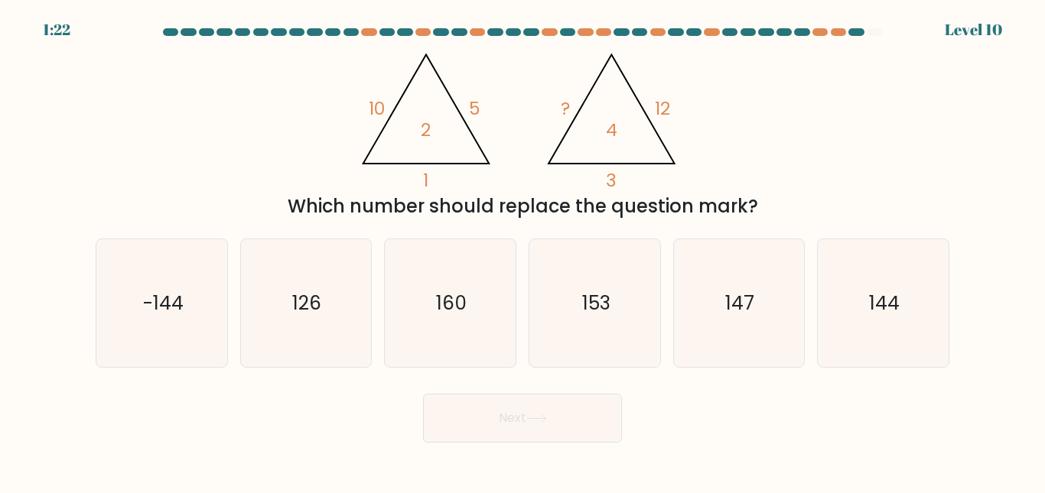
click at [330, 310] on icon "126" at bounding box center [306, 303] width 128 height 128
click at [522, 251] on input "b. 126" at bounding box center [522, 249] width 1 height 4
radio input "true"
click at [466, 426] on button "Next" at bounding box center [522, 418] width 199 height 49
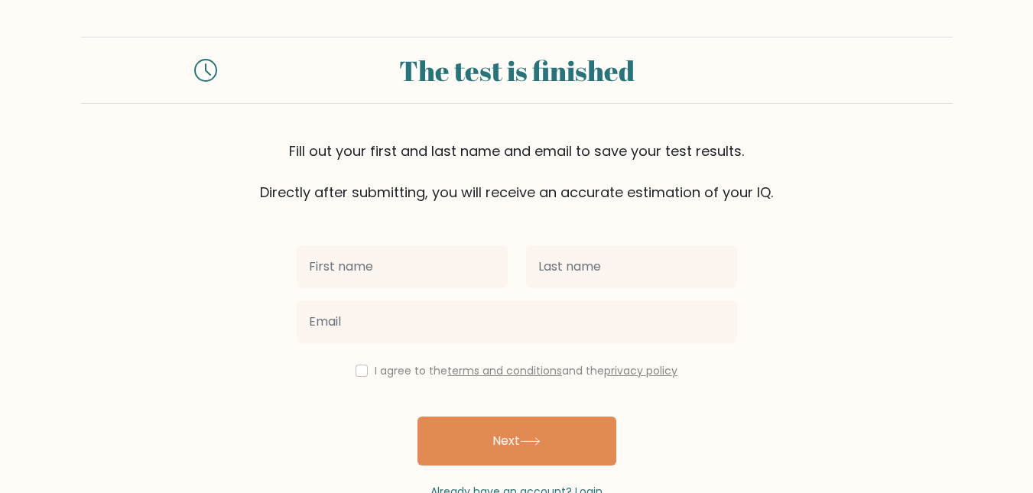
click at [413, 267] on input "text" at bounding box center [402, 266] width 211 height 43
type input "Miracle"
type input "Febo"
type input "mimeefebo@gmail.com"
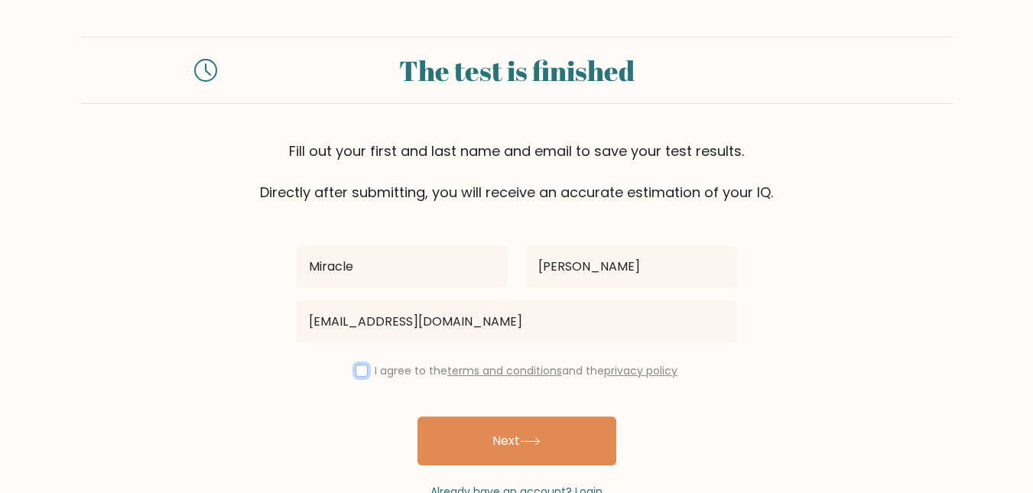
click at [360, 369] on input "checkbox" at bounding box center [362, 371] width 12 height 12
checkbox input "true"
click at [445, 436] on button "Next" at bounding box center [517, 441] width 199 height 49
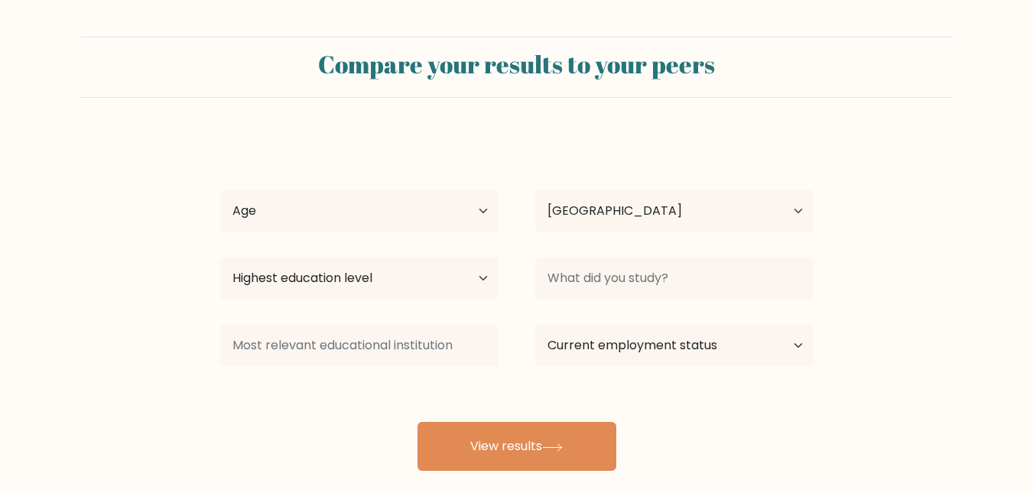
select select "NG"
click at [479, 218] on select "Age Under 18 years old 18-24 years old 25-34 years old 35-44 years old 45-54 ye…" at bounding box center [359, 211] width 278 height 43
select select "18_24"
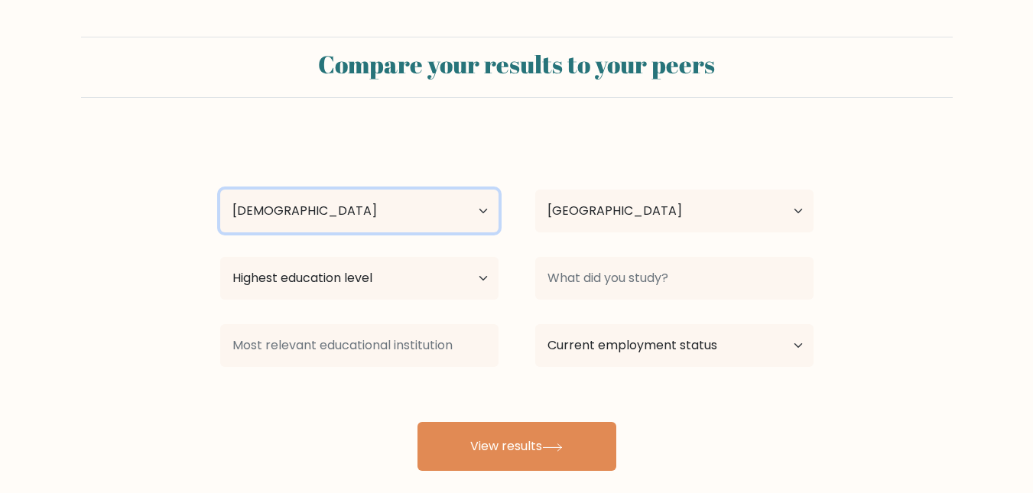
click at [220, 190] on select "Age Under 18 years old 18-24 years old 25-34 years old 35-44 years old 45-54 ye…" at bounding box center [359, 211] width 278 height 43
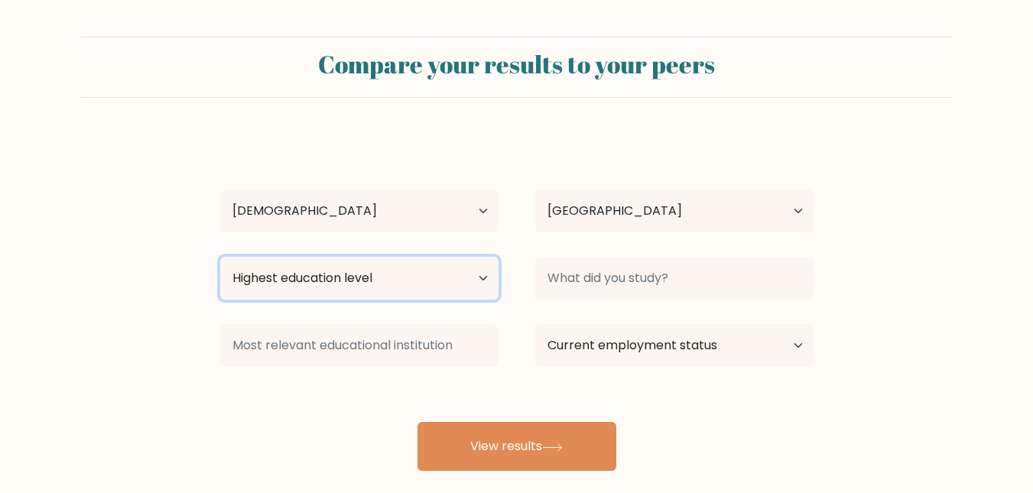
click at [353, 283] on select "Highest education level No schooling Primary Lower Secondary Upper Secondary Oc…" at bounding box center [359, 278] width 278 height 43
select select "bachelors_degree"
click at [220, 257] on select "Highest education level No schooling Primary Lower Secondary Upper Secondary Oc…" at bounding box center [359, 278] width 278 height 43
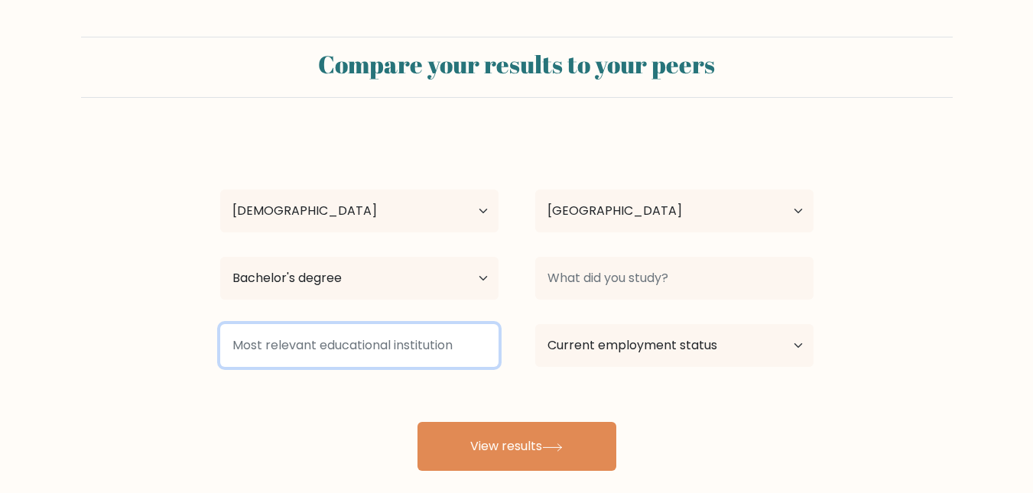
click at [386, 346] on input at bounding box center [359, 345] width 278 height 43
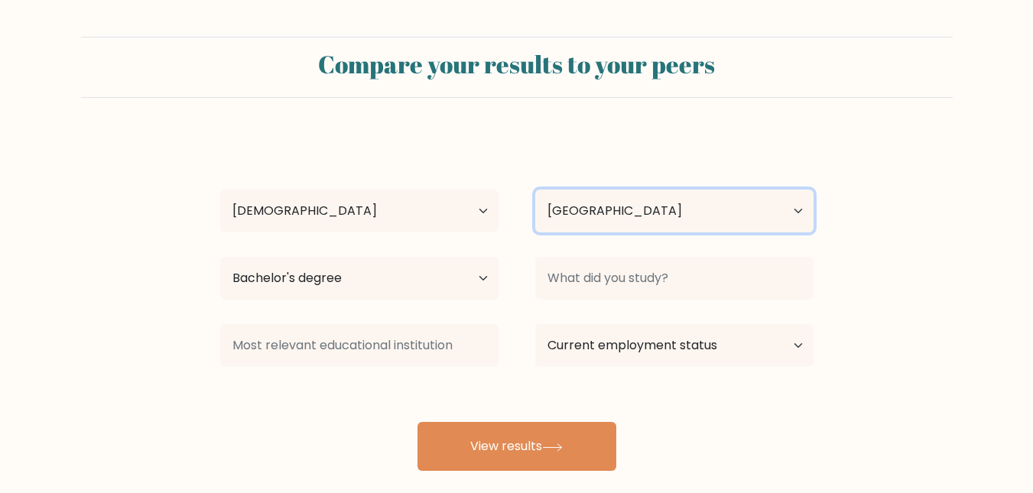
click at [691, 225] on select "Country Afghanistan Albania Algeria American Samoa Andorra Angola Anguilla Anta…" at bounding box center [674, 211] width 278 height 43
click at [519, 297] on div at bounding box center [674, 278] width 315 height 55
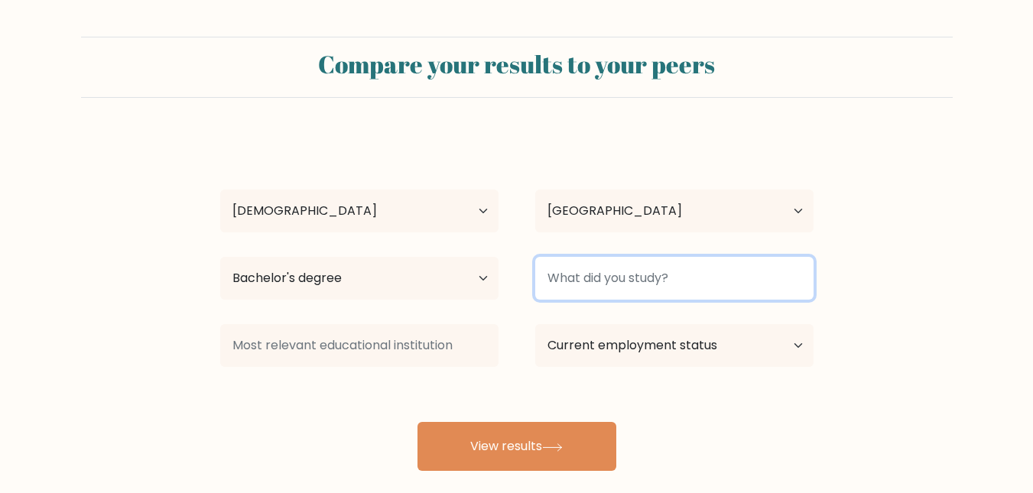
click at [585, 284] on input at bounding box center [674, 278] width 278 height 43
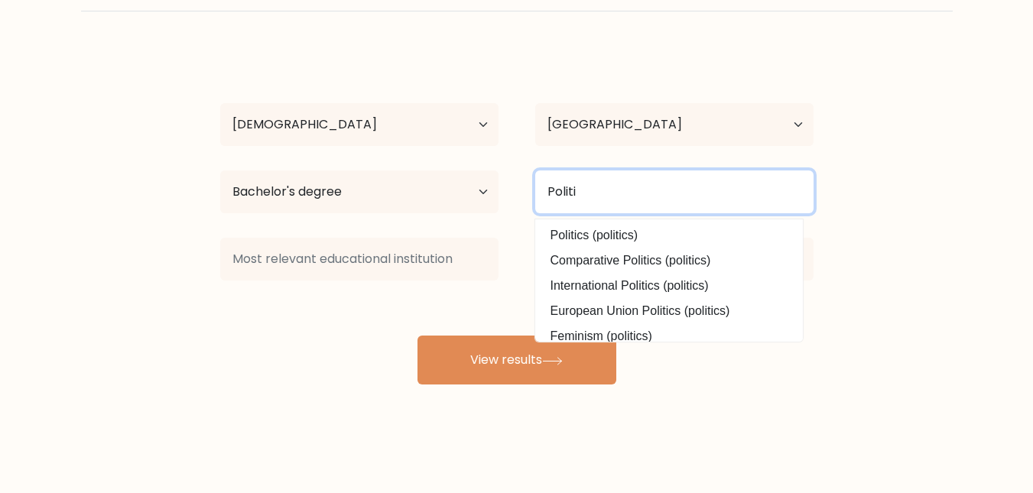
type input "Politi"
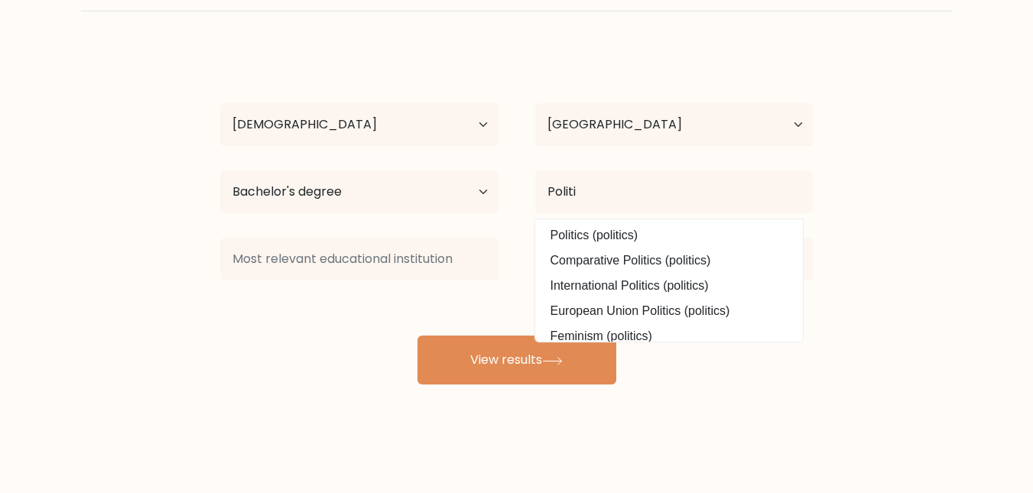
click at [627, 227] on div "Miracle Febo Age Under 18 years old 18-24 years old 25-34 years old 35-44 years…" at bounding box center [517, 216] width 612 height 336
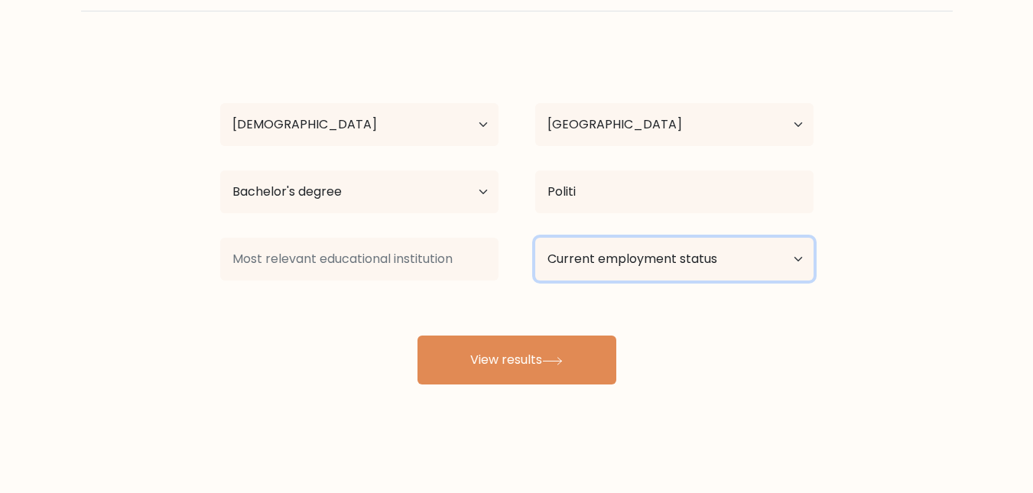
click at [642, 259] on select "Current employment status Employed Student Retired Other / prefer not to answer" at bounding box center [674, 259] width 278 height 43
select select "other"
click at [535, 238] on select "Current employment status Employed Student Retired Other / prefer not to answer" at bounding box center [674, 259] width 278 height 43
click at [546, 356] on button "View results" at bounding box center [517, 360] width 199 height 49
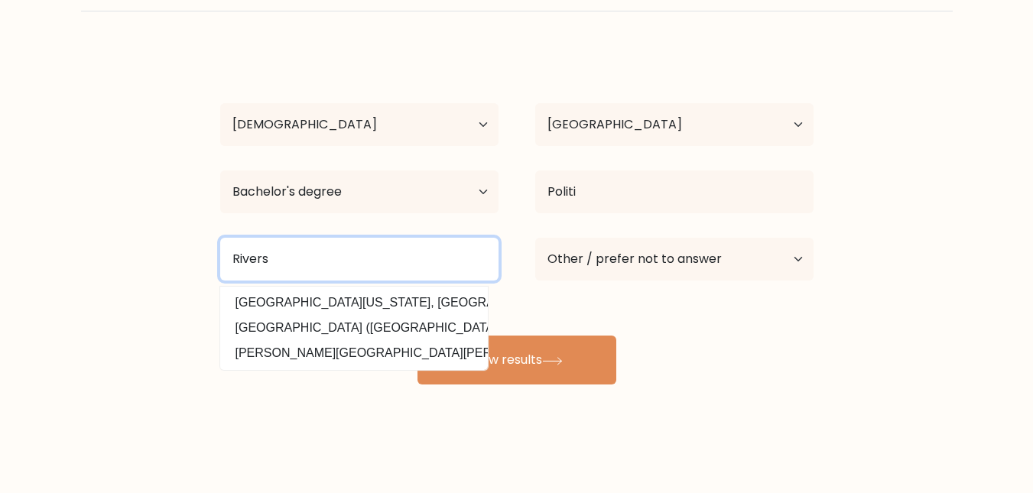
type input "Rivers"
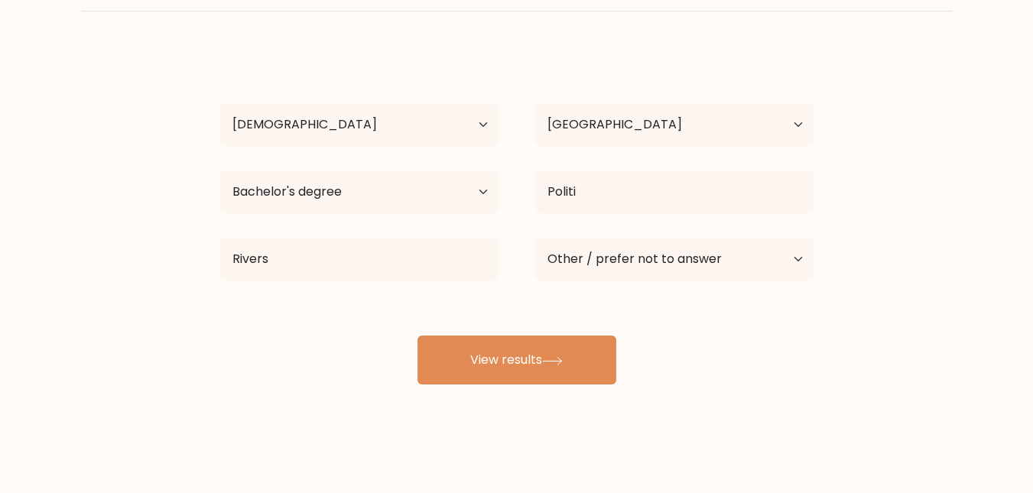
click at [434, 332] on div "Miracle Febo Age Under 18 years old 18-24 years old 25-34 years old 35-44 years…" at bounding box center [517, 216] width 612 height 336
click at [483, 361] on button "View results" at bounding box center [517, 360] width 199 height 49
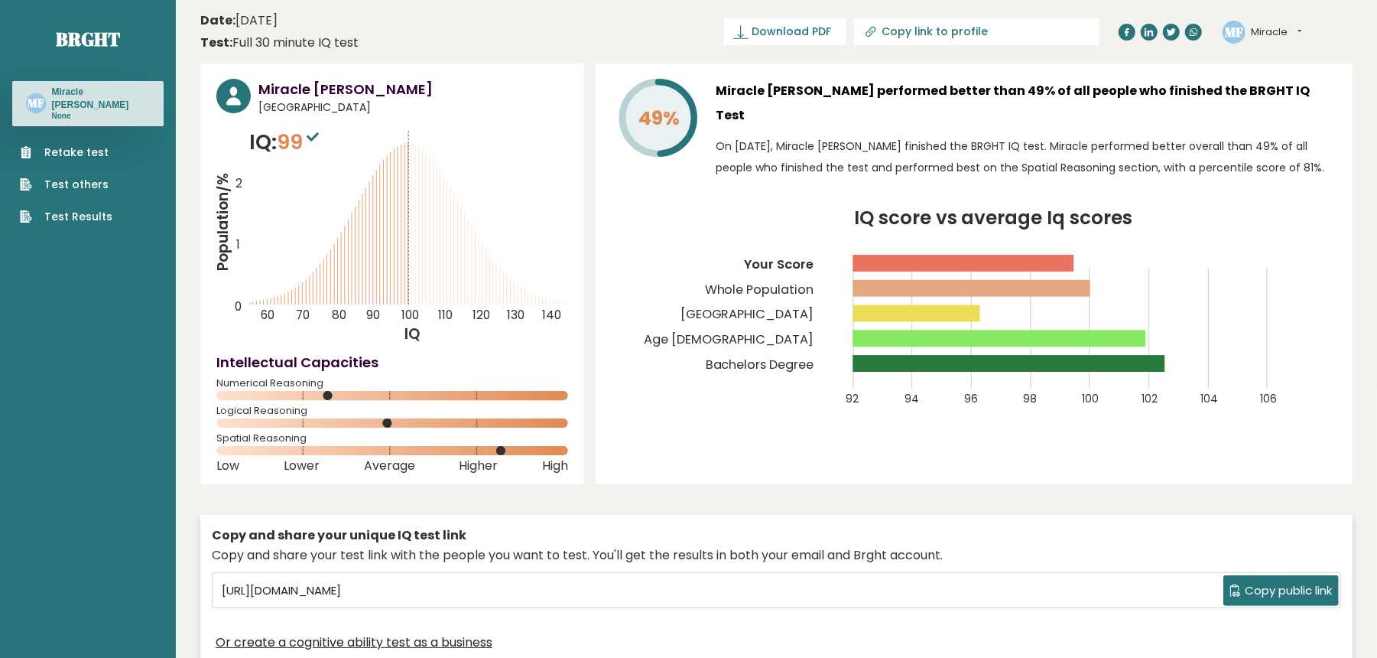
click at [613, 172] on div "49% Miracle [PERSON_NAME] performed better than 49% of all people who finished …" at bounding box center [974, 273] width 757 height 421
click at [621, 209] on icon "IQ score vs average Iq scores 92 94 96 98 100 102 104 106 Your Score Whole Popu…" at bounding box center [974, 316] width 725 height 214
